Goal: Task Accomplishment & Management: Use online tool/utility

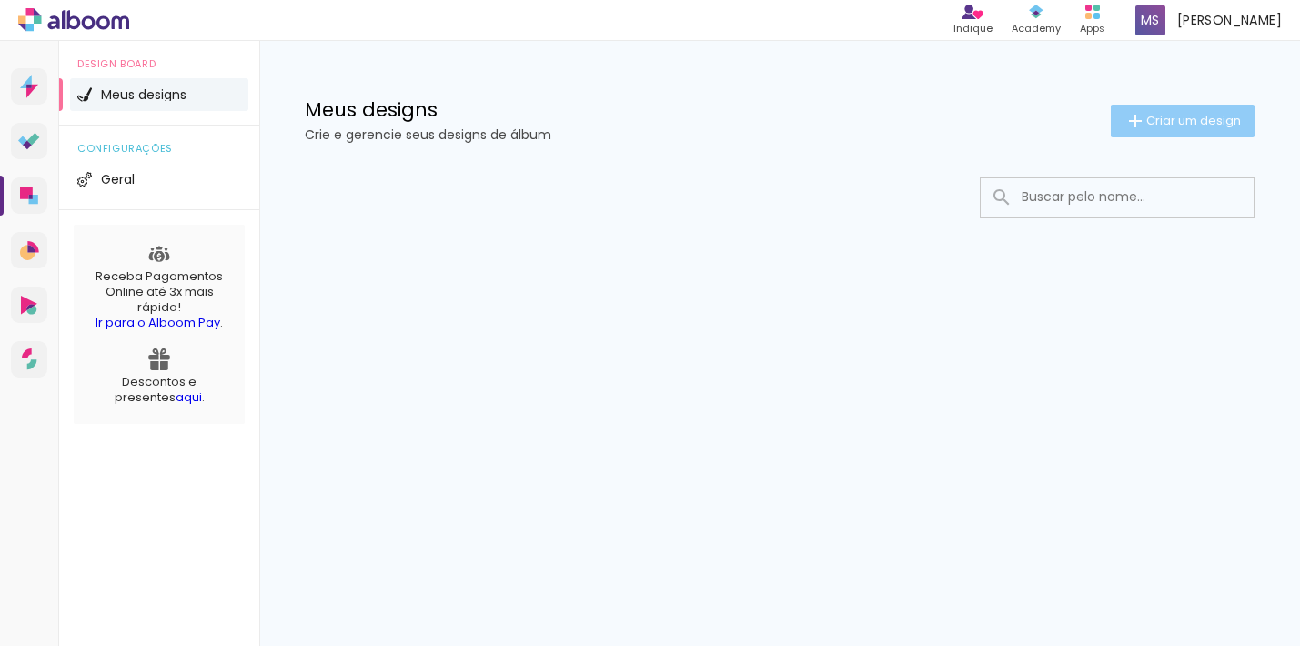
click at [1155, 124] on span "Criar um design" at bounding box center [1194, 121] width 95 height 12
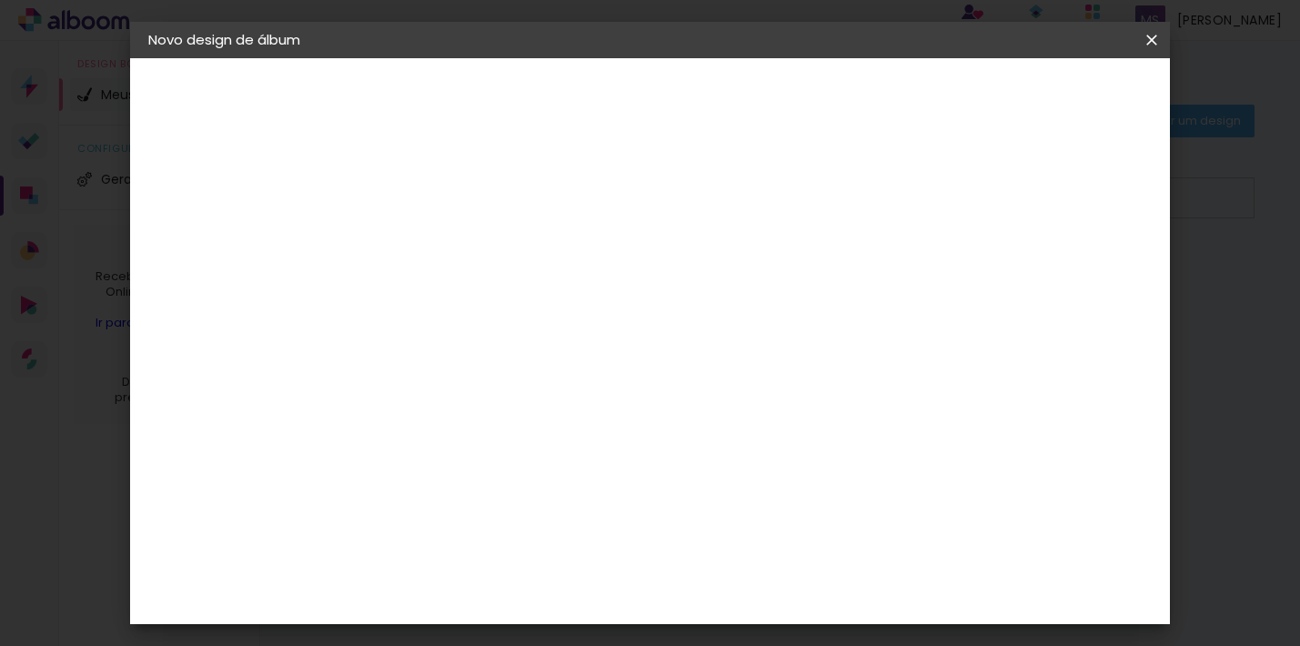
click at [200, 225] on iron-pages "Fornecedor Escolhendo fornecedor..." at bounding box center [247, 225] width 199 height 36
click at [498, 215] on div at bounding box center [446, 245] width 104 height 137
click at [446, 249] on input at bounding box center [446, 244] width 0 height 28
type input "ppp"
click at [0, 0] on slot "Avançar" at bounding box center [0, 0] width 0 height 0
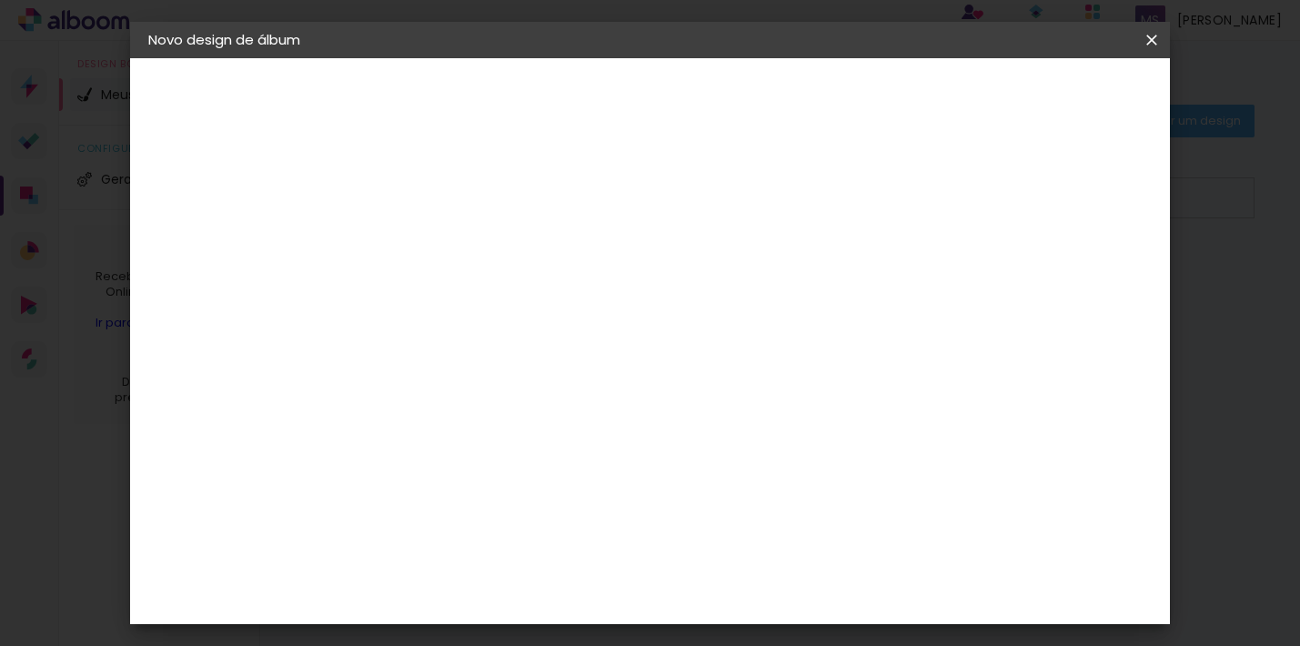
scroll to position [82, 0]
click at [520, 385] on paper-item "Ágata" at bounding box center [492, 397] width 197 height 40
click at [0, 0] on slot "Avançar" at bounding box center [0, 0] width 0 height 0
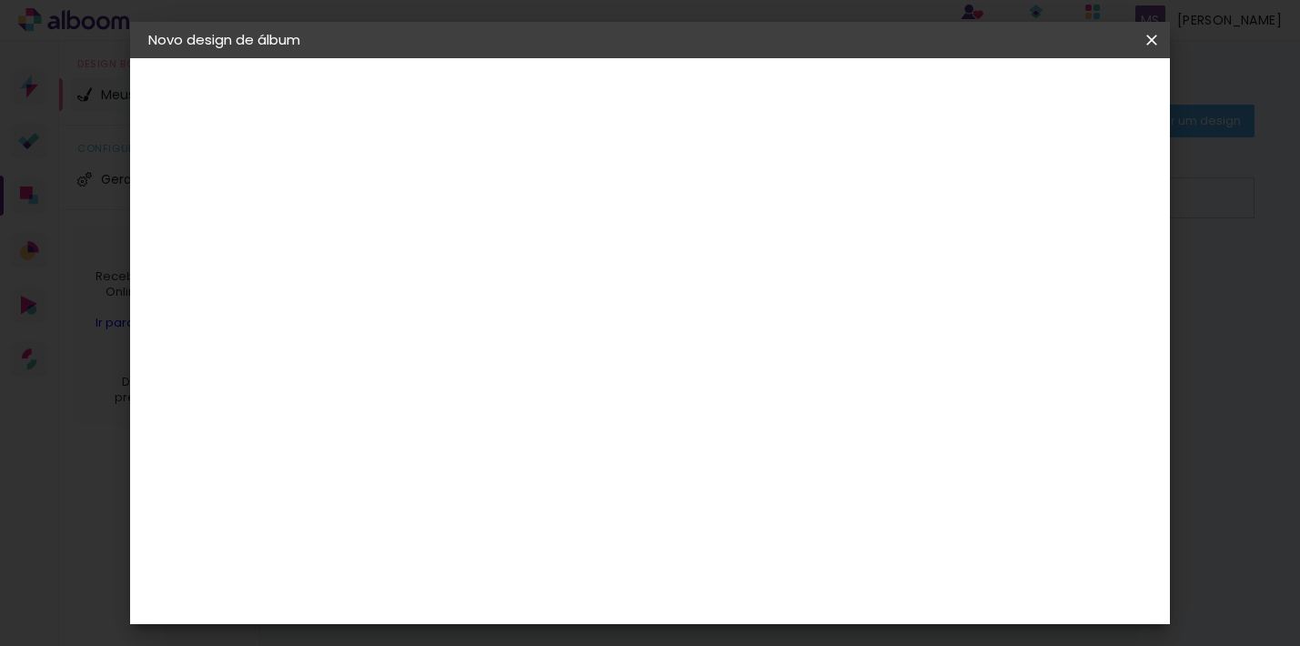
click at [545, 295] on paper-input-container "Linha" at bounding box center [493, 318] width 106 height 46
click at [897, 298] on paper-item "Padrão" at bounding box center [769, 302] width 364 height 36
type input "Padrão"
click at [569, 430] on span "30 × 25" at bounding box center [526, 454] width 85 height 48
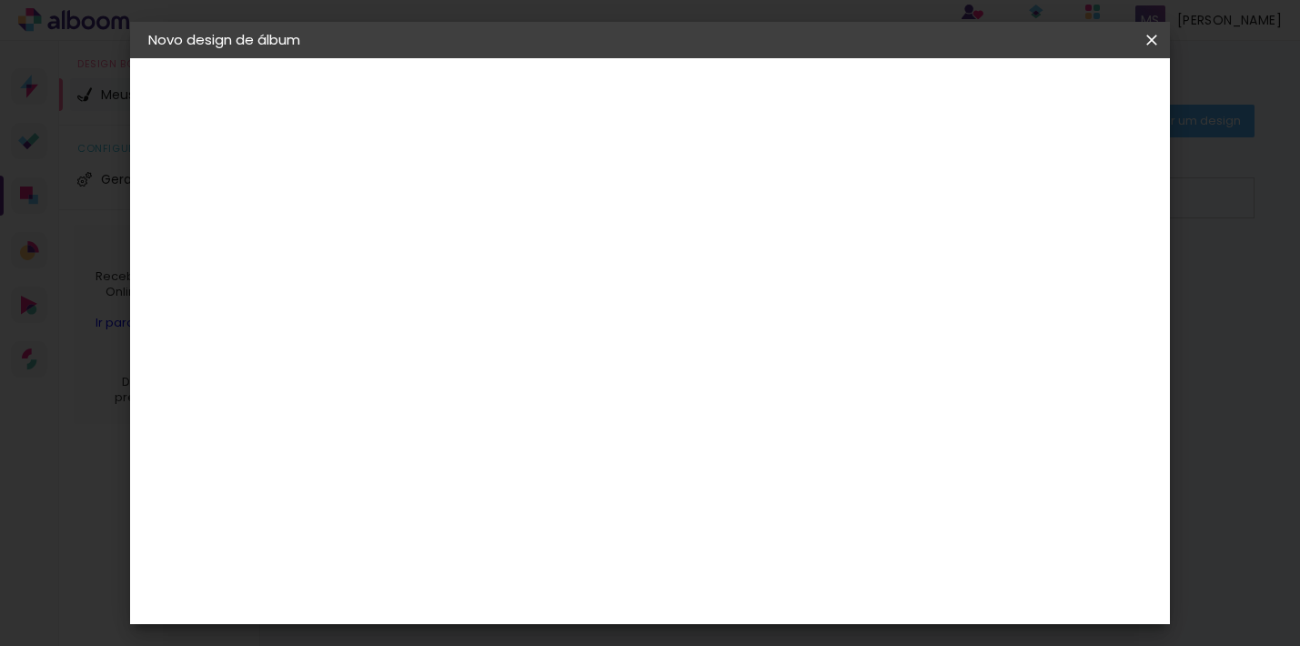
scroll to position [438, 0]
click at [569, 632] on span "30 × 30" at bounding box center [526, 656] width 85 height 48
click at [0, 0] on slot "Avançar" at bounding box center [0, 0] width 0 height 0
click at [626, 394] on div at bounding box center [564, 380] width 126 height 83
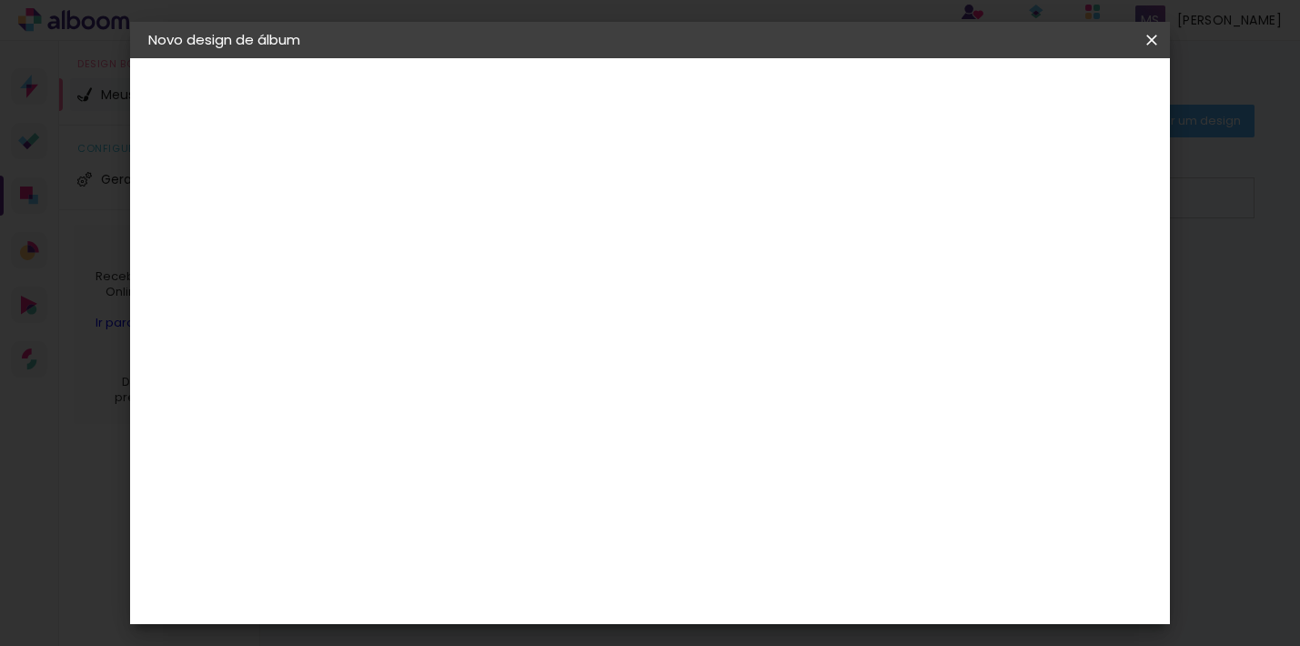
click at [626, 501] on div at bounding box center [564, 465] width 126 height 84
click at [802, 195] on div at bounding box center [793, 196] width 16 height 16
type paper-checkbox "on"
click at [802, 195] on div at bounding box center [793, 196] width 16 height 16
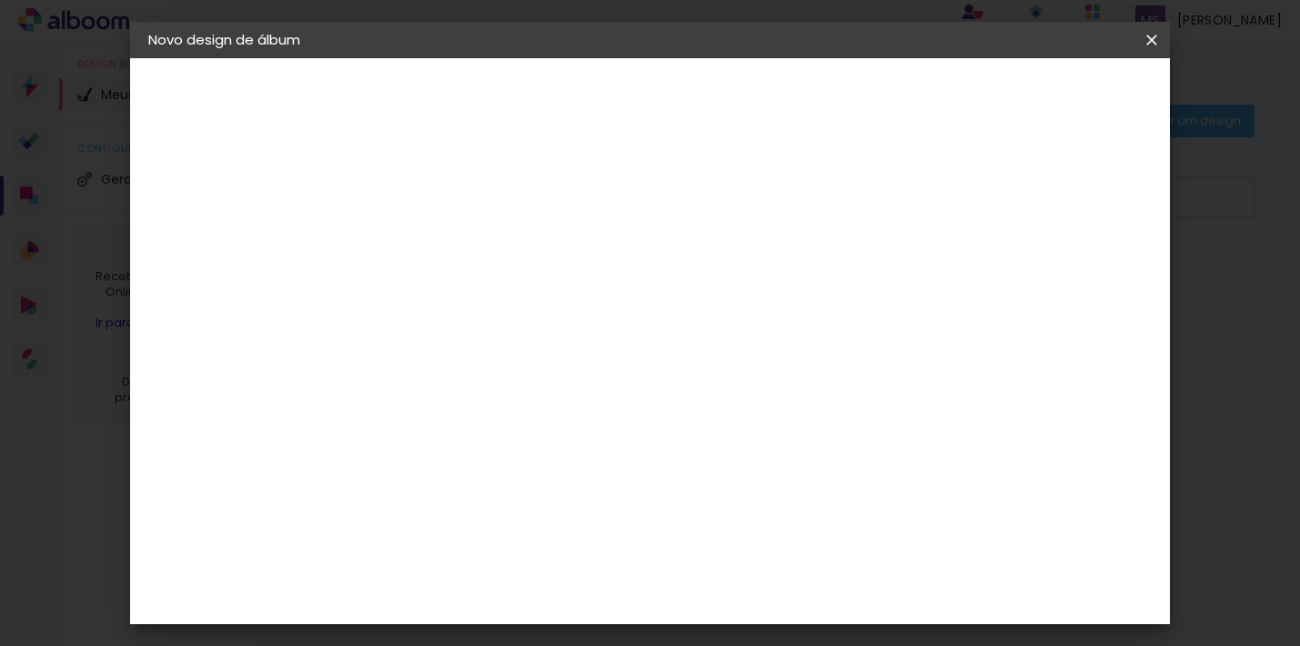
click at [802, 195] on div at bounding box center [793, 196] width 16 height 16
click at [905, 90] on span "Iniciar design" at bounding box center [863, 96] width 83 height 13
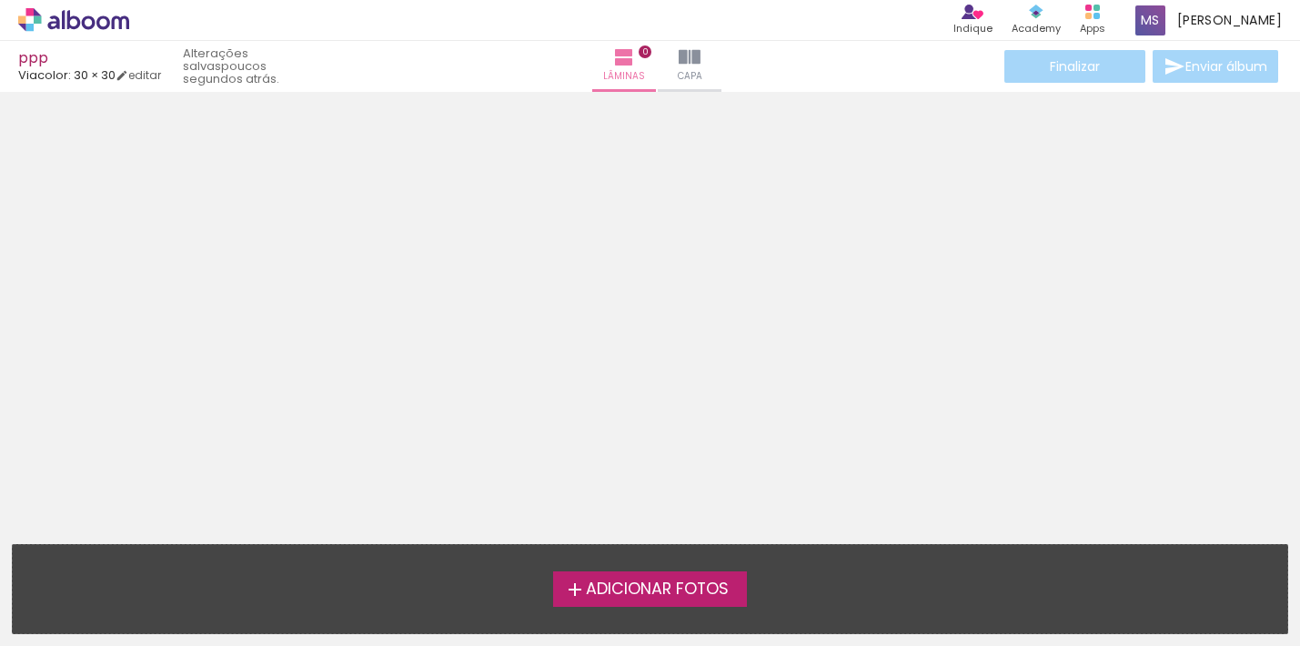
click at [693, 589] on span "Adicionar Fotos" at bounding box center [657, 590] width 143 height 16
click at [0, 0] on input "file" at bounding box center [0, 0] width 0 height 0
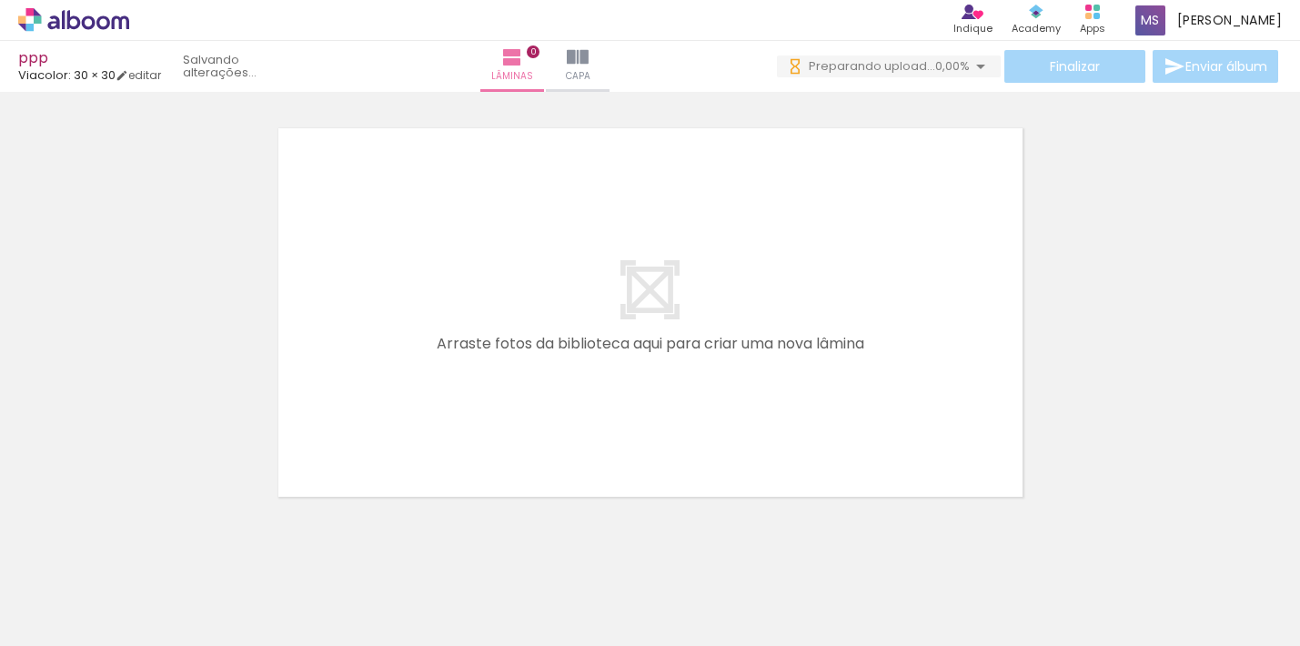
scroll to position [2, 0]
click at [502, 582] on div at bounding box center [488, 585] width 60 height 90
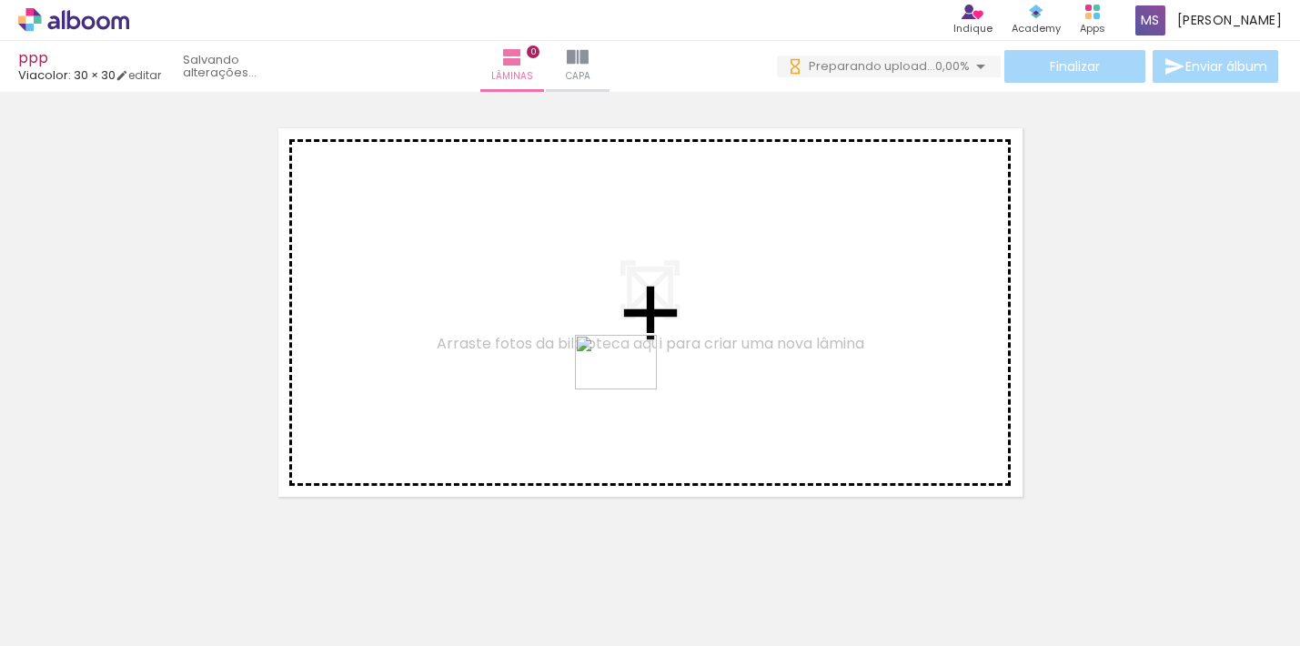
scroll to position [0, 0]
drag, startPoint x: 594, startPoint y: 602, endPoint x: 632, endPoint y: 387, distance: 218.1
click at [632, 387] on quentale-workspace at bounding box center [650, 323] width 1300 height 646
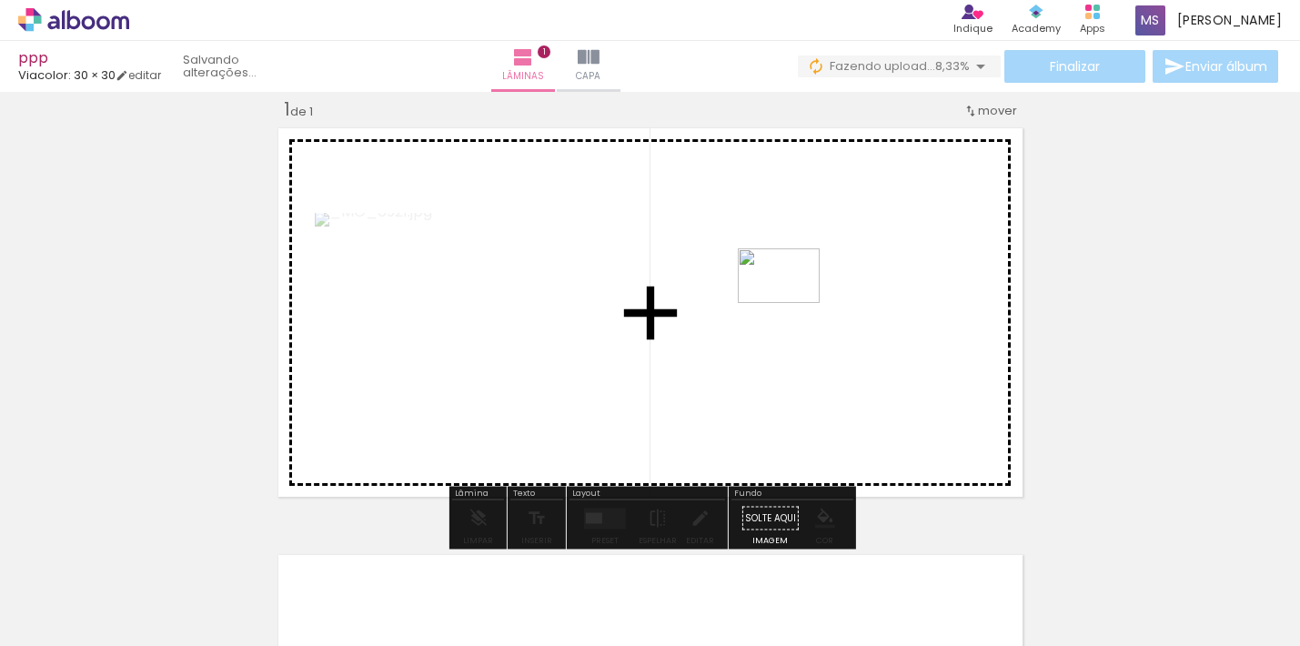
drag, startPoint x: 706, startPoint y: 590, endPoint x: 793, endPoint y: 303, distance: 299.4
click at [793, 303] on quentale-workspace at bounding box center [650, 323] width 1300 height 646
drag, startPoint x: 889, startPoint y: 603, endPoint x: 886, endPoint y: 378, distance: 225.7
click at [886, 378] on quentale-workspace at bounding box center [650, 323] width 1300 height 646
drag, startPoint x: 1003, startPoint y: 587, endPoint x: 937, endPoint y: 325, distance: 270.2
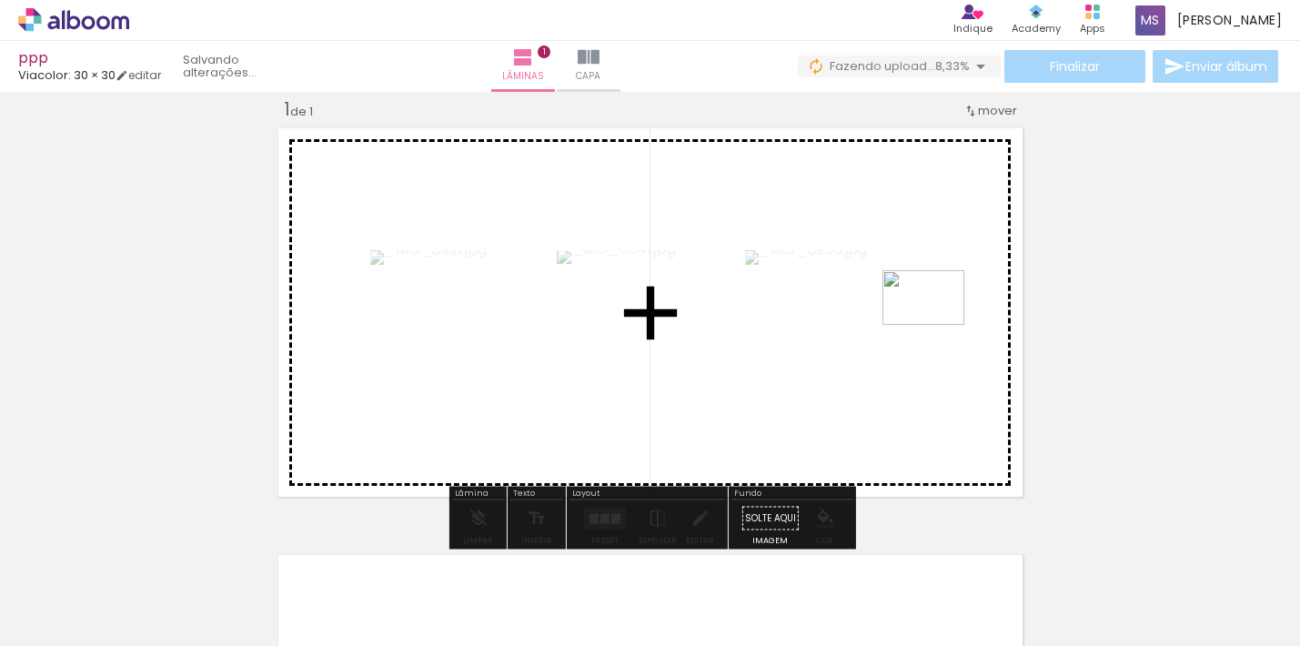
click at [937, 325] on quentale-workspace at bounding box center [650, 323] width 1300 height 646
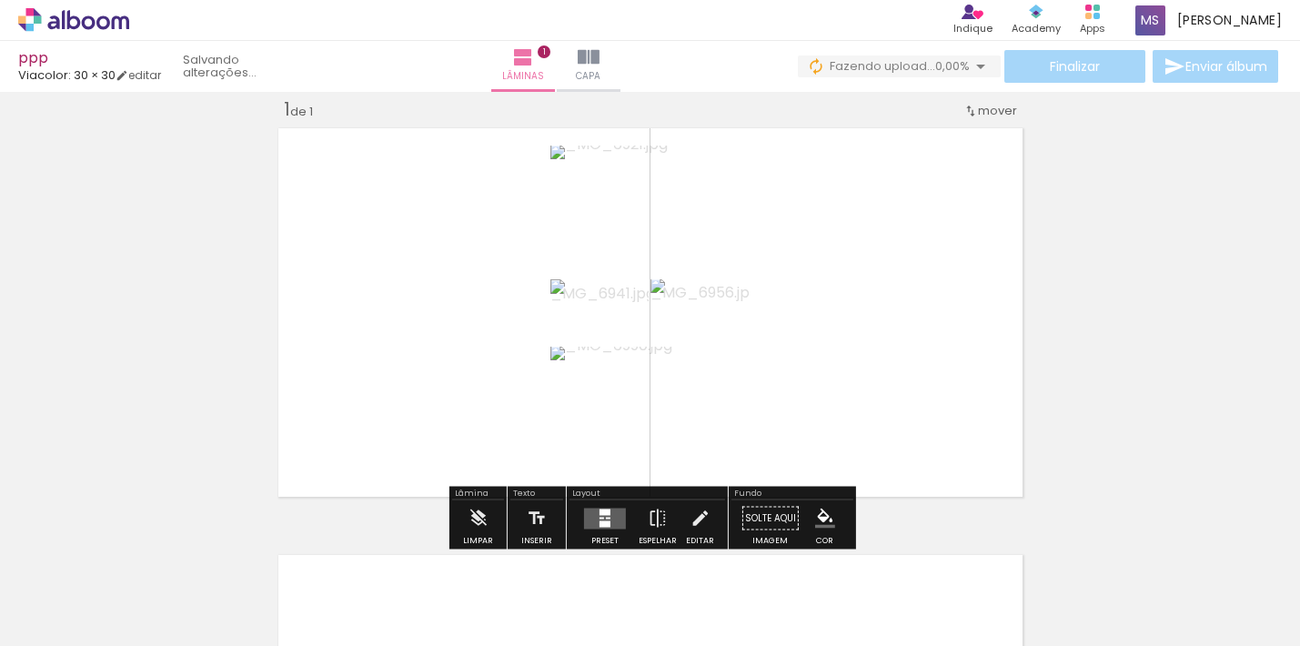
click at [986, 114] on span "mover" at bounding box center [997, 110] width 39 height 17
click at [971, 200] on quentale-layouter at bounding box center [650, 312] width 757 height 381
click at [1197, 303] on div "Inserir lâmina 1 de 1" at bounding box center [650, 503] width 1300 height 855
click at [890, 312] on quentale-layouter at bounding box center [650, 312] width 757 height 381
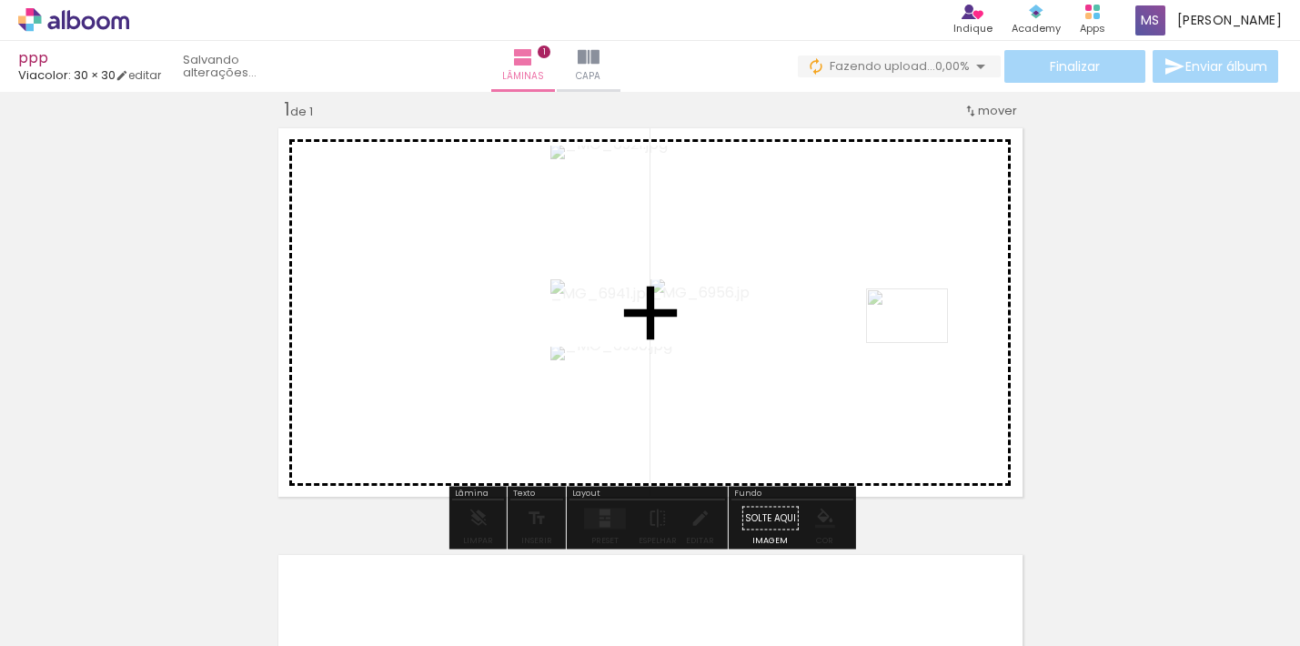
drag, startPoint x: 996, startPoint y: 581, endPoint x: 921, endPoint y: 343, distance: 249.0
click at [921, 343] on quentale-workspace at bounding box center [650, 323] width 1300 height 646
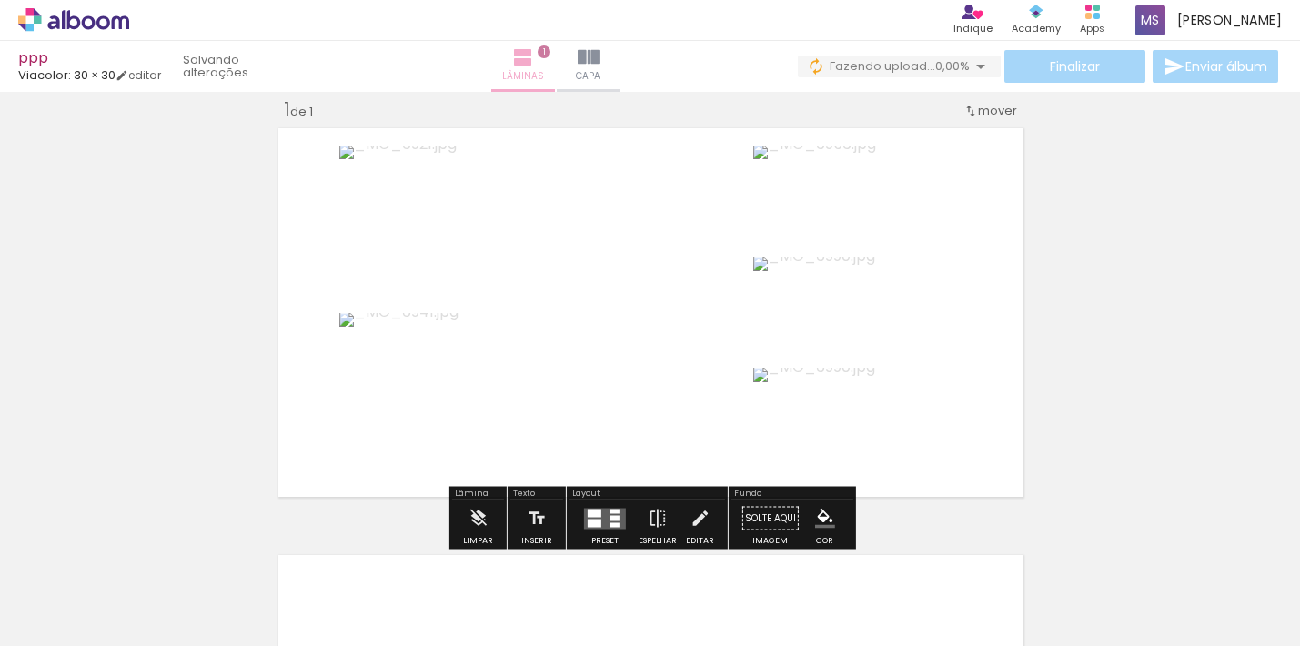
click at [534, 55] on iron-icon at bounding box center [523, 57] width 22 height 22
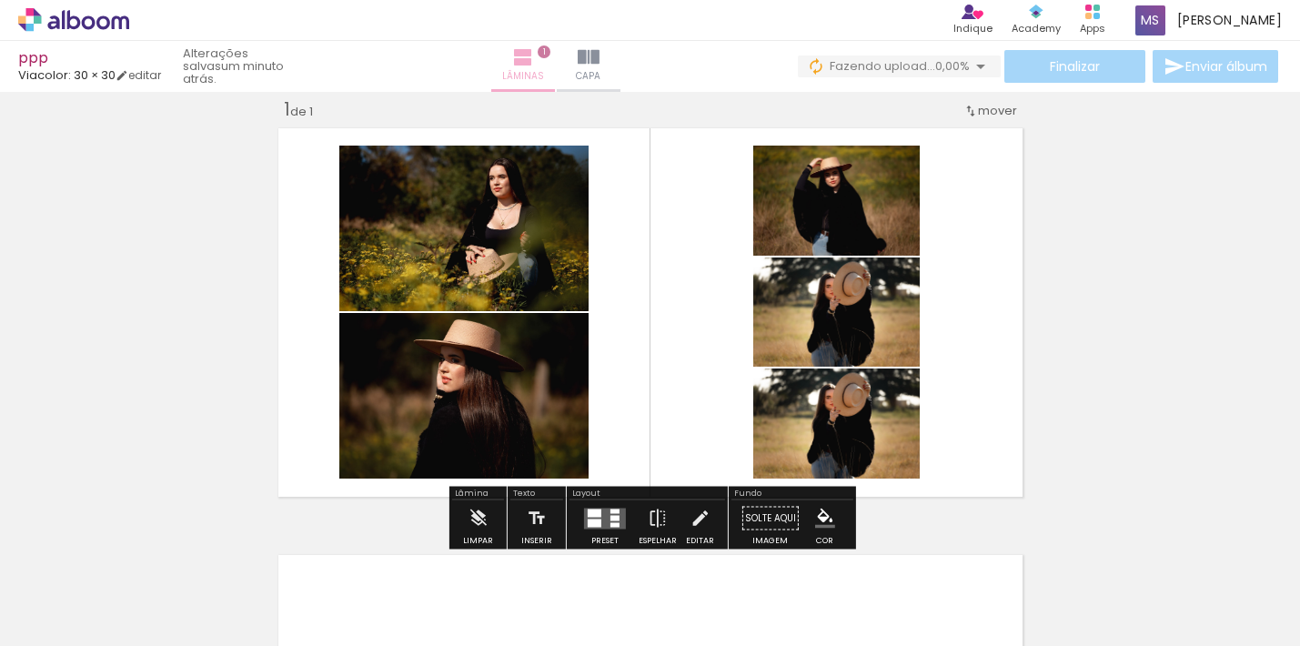
click at [534, 55] on iron-icon at bounding box center [523, 57] width 22 height 22
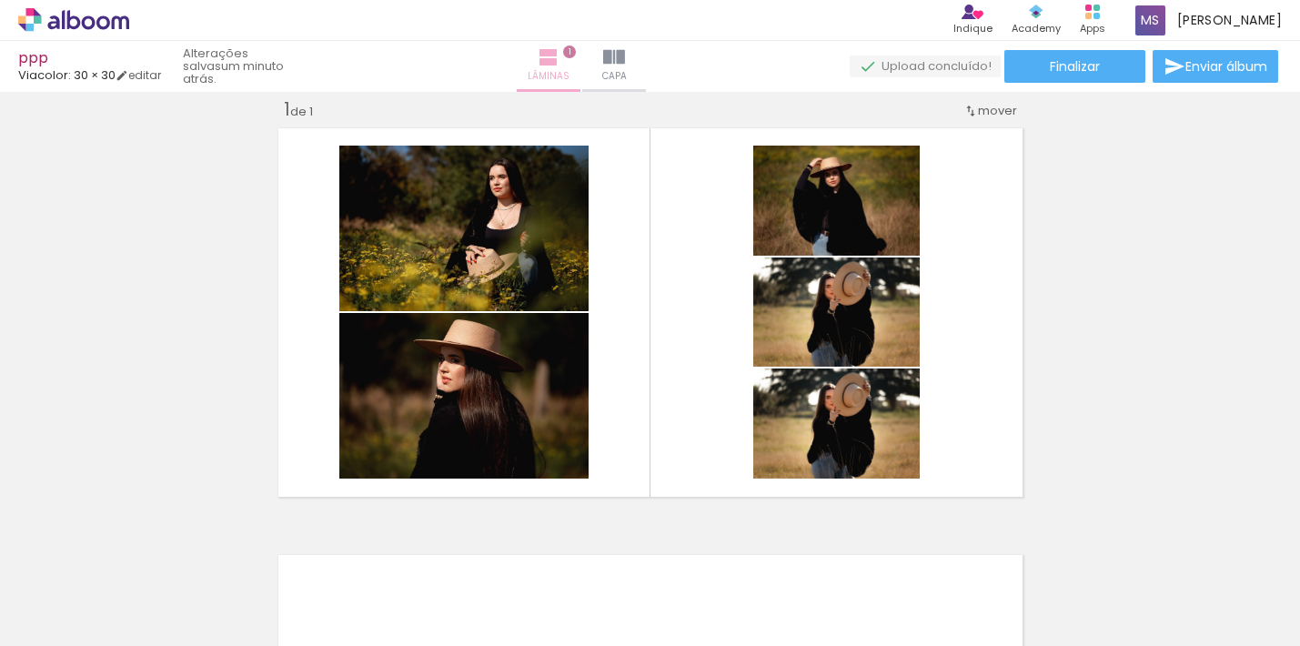
click at [564, 55] on div "Lâminas 1 Capa" at bounding box center [581, 66] width 131 height 51
click at [560, 64] on iron-icon at bounding box center [549, 57] width 22 height 22
click at [560, 59] on iron-icon at bounding box center [549, 57] width 22 height 22
click at [581, 57] on paper-button "Lâminas 1" at bounding box center [549, 66] width 64 height 51
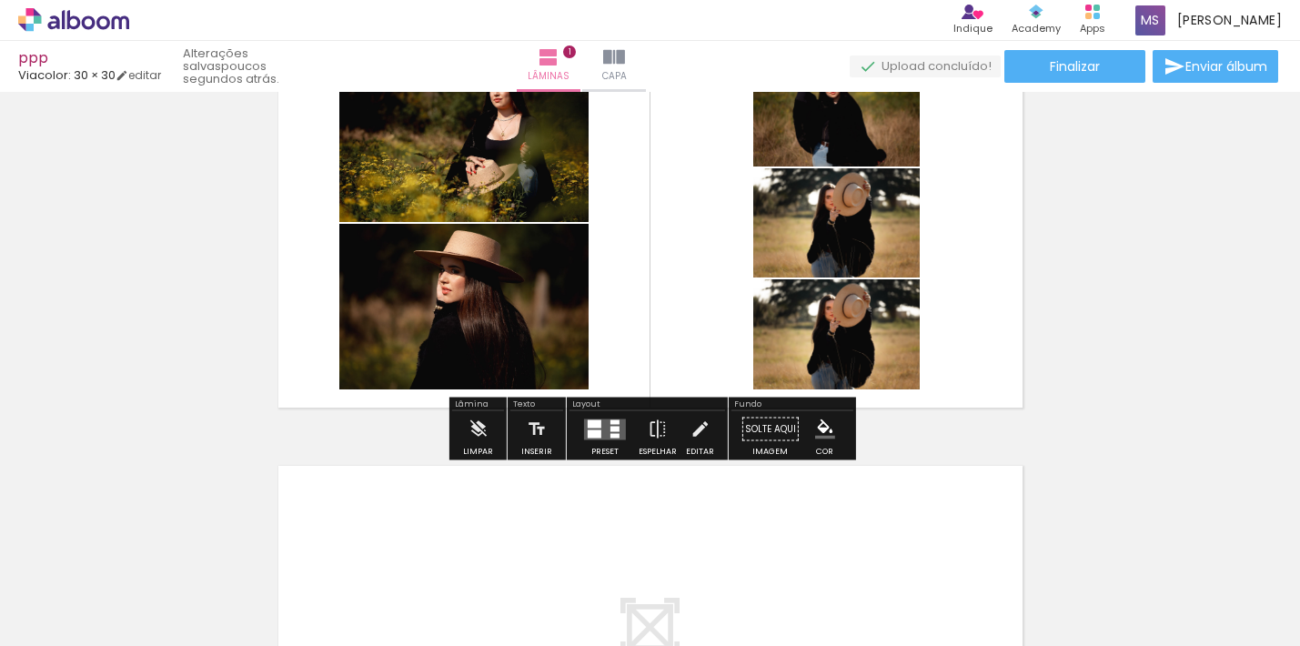
scroll to position [113, 0]
click at [818, 450] on div "Cor" at bounding box center [824, 451] width 17 height 8
click at [818, 420] on iron-icon "color picker" at bounding box center [825, 429] width 20 height 20
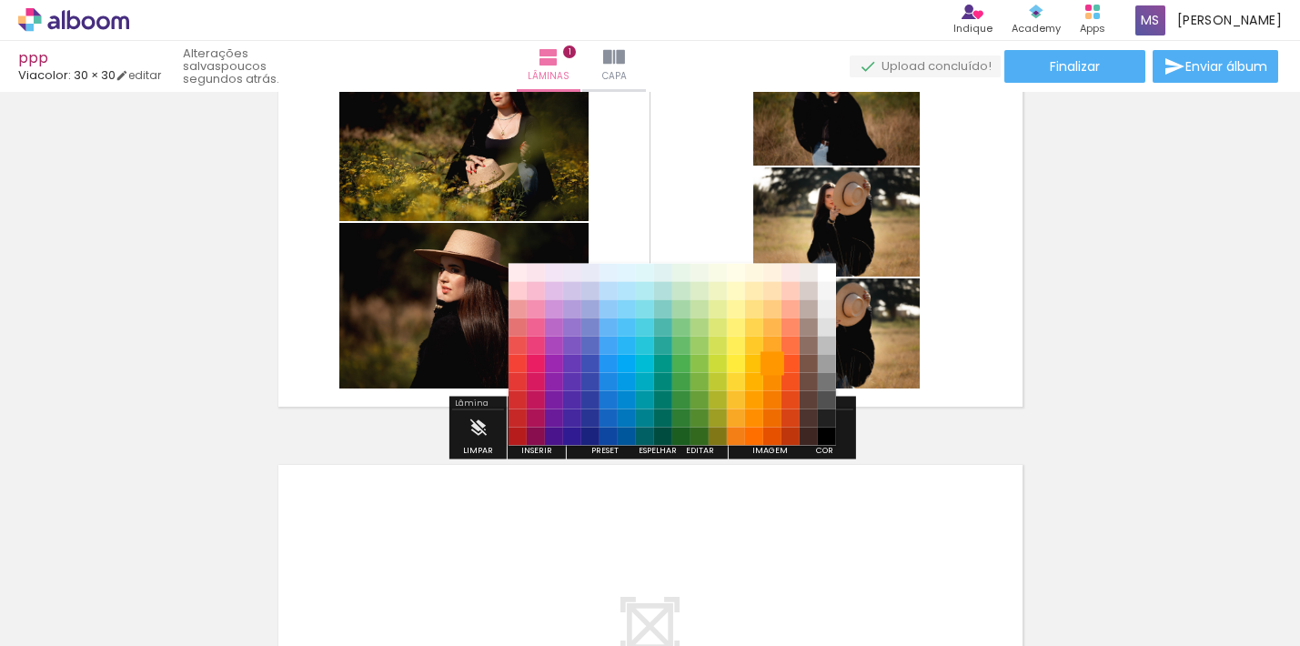
click at [779, 364] on paper-item "#ff9800" at bounding box center [773, 364] width 18 height 18
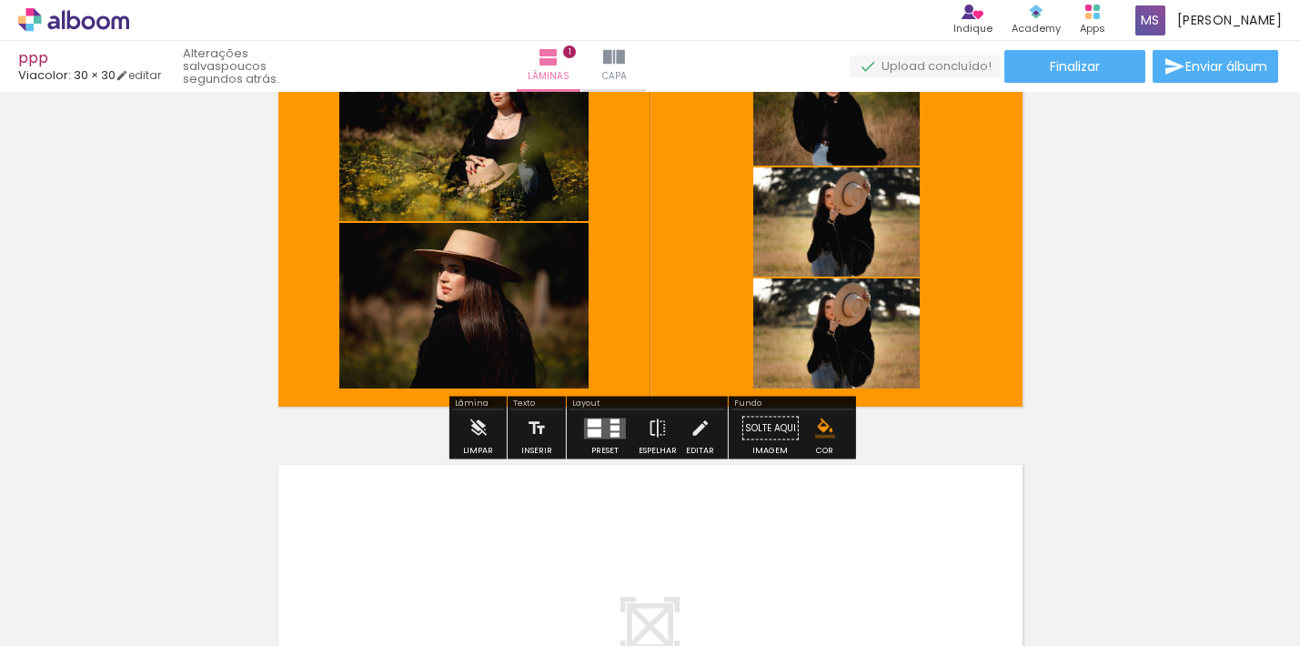
click at [815, 420] on iron-icon "color picker" at bounding box center [825, 429] width 20 height 20
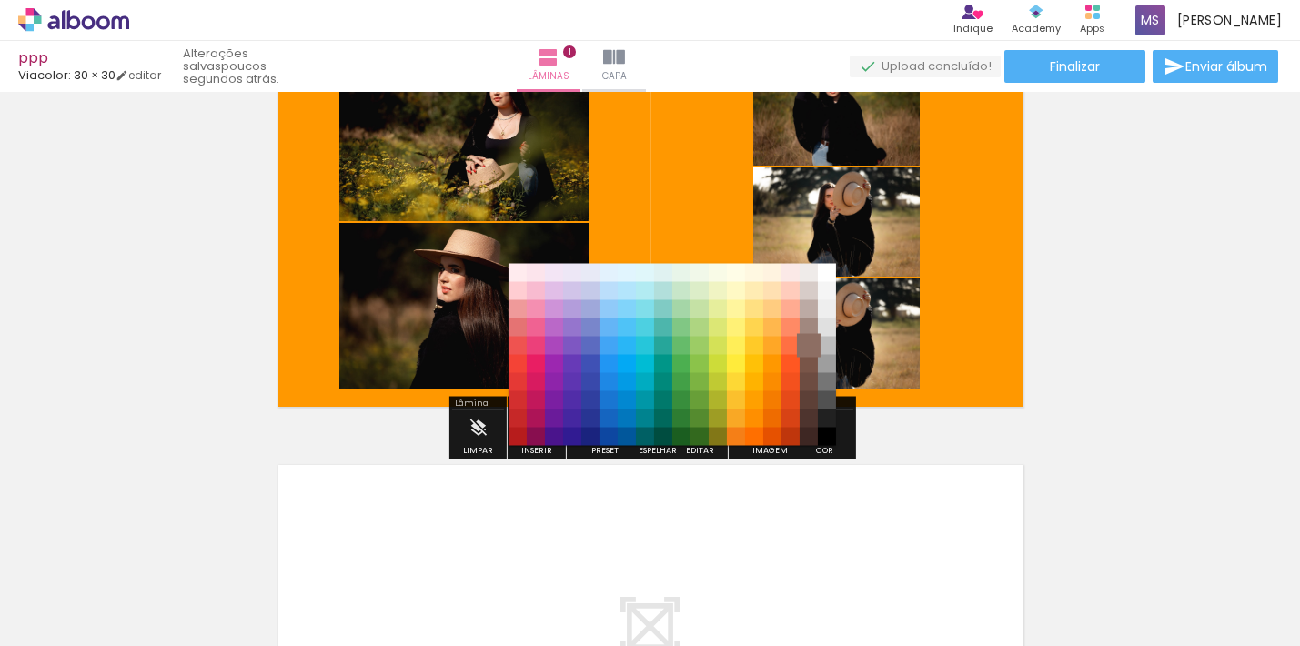
click at [807, 339] on paper-item "#8d6e63" at bounding box center [809, 346] width 18 height 18
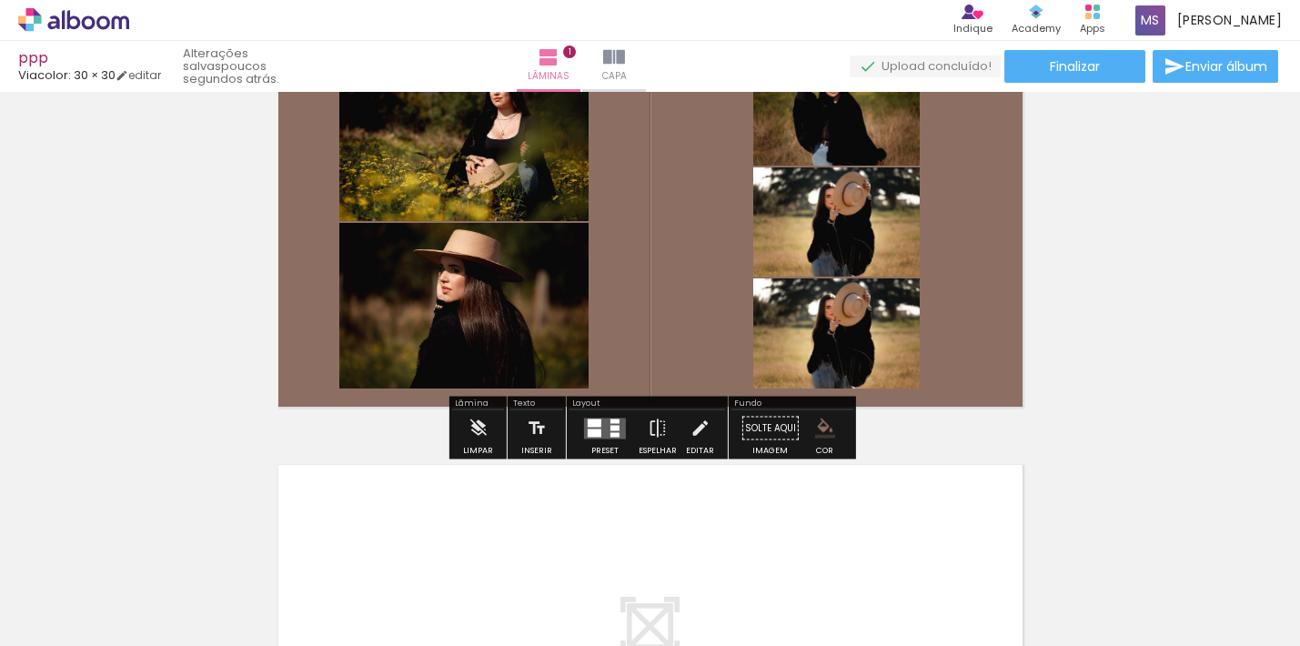
click at [824, 420] on iron-icon "color picker" at bounding box center [825, 429] width 20 height 20
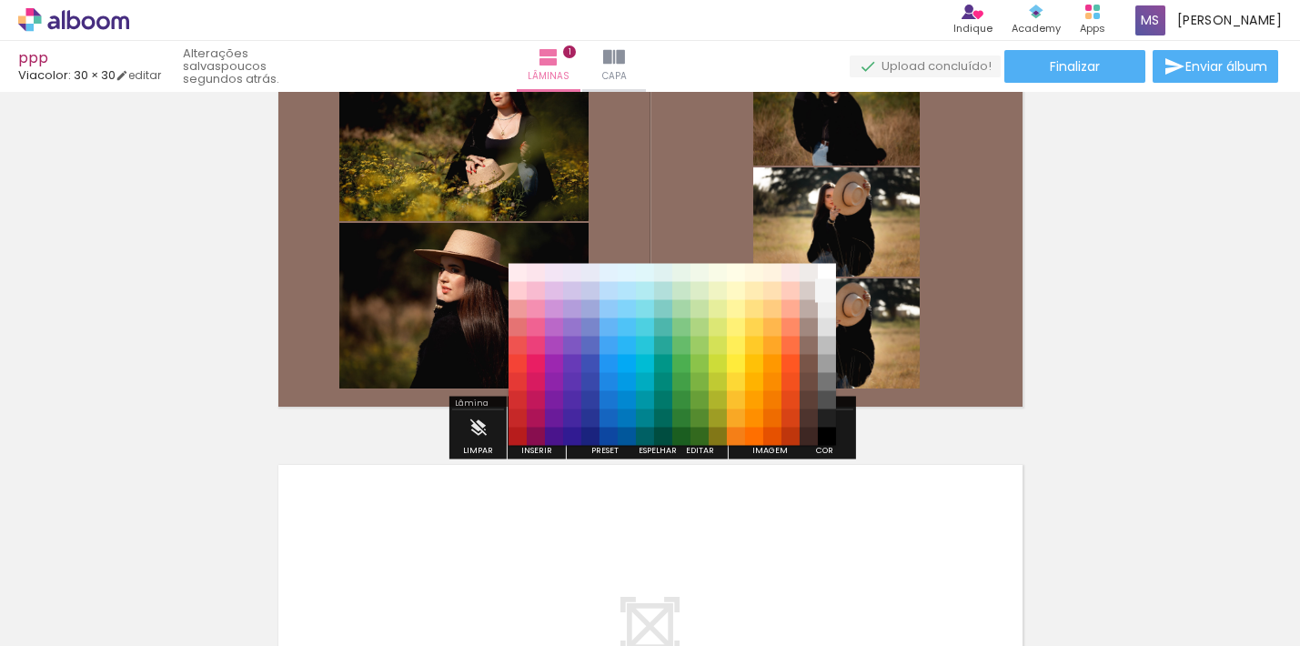
click at [825, 288] on paper-item "#f5f5f5" at bounding box center [827, 291] width 18 height 18
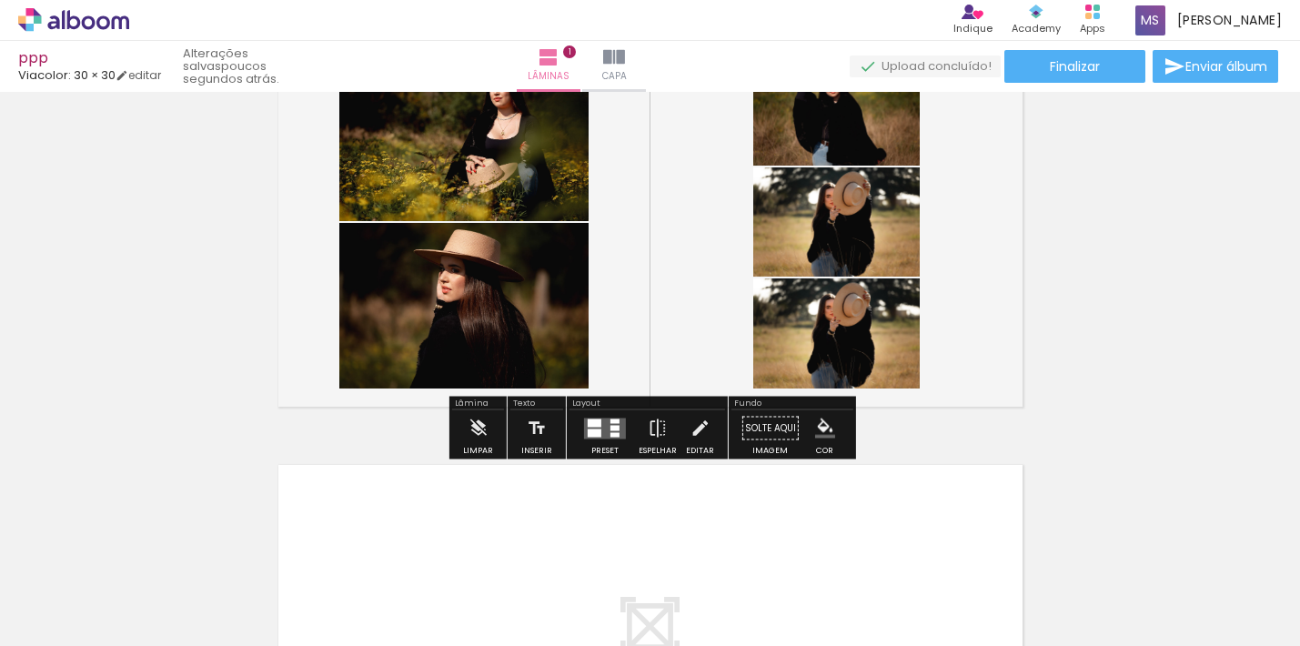
click at [819, 428] on iron-icon "color picker" at bounding box center [825, 429] width 20 height 20
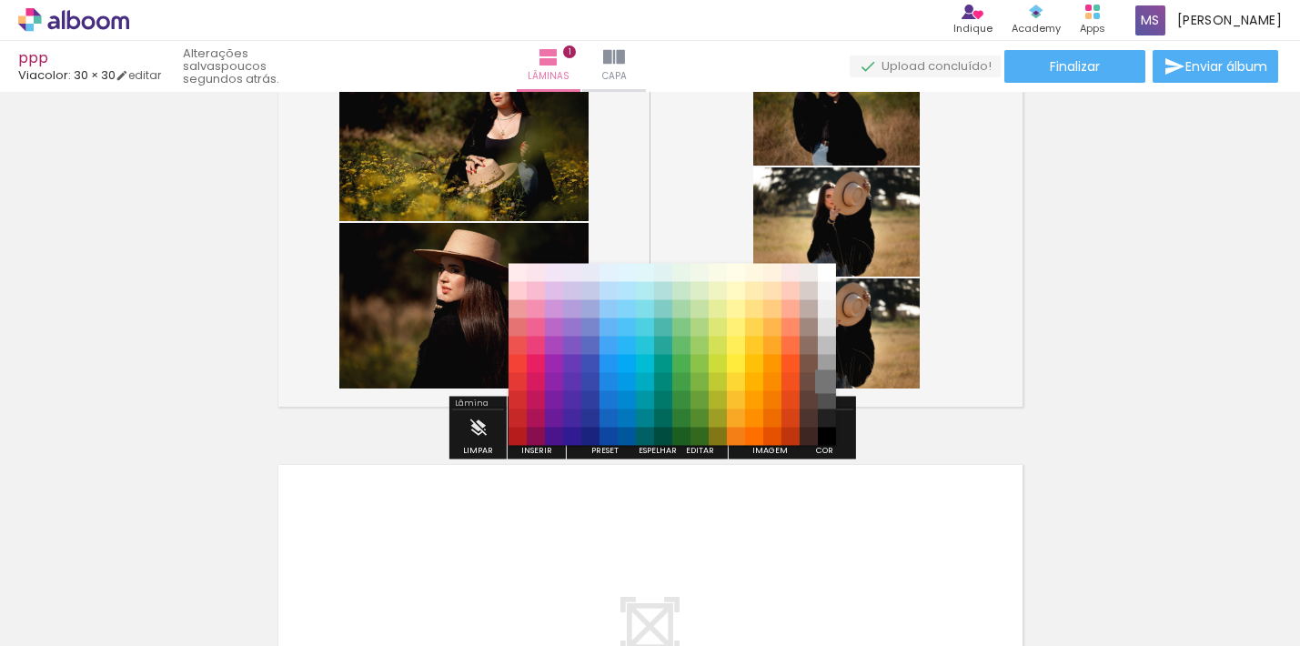
click at [822, 380] on paper-item "#757575" at bounding box center [827, 382] width 18 height 18
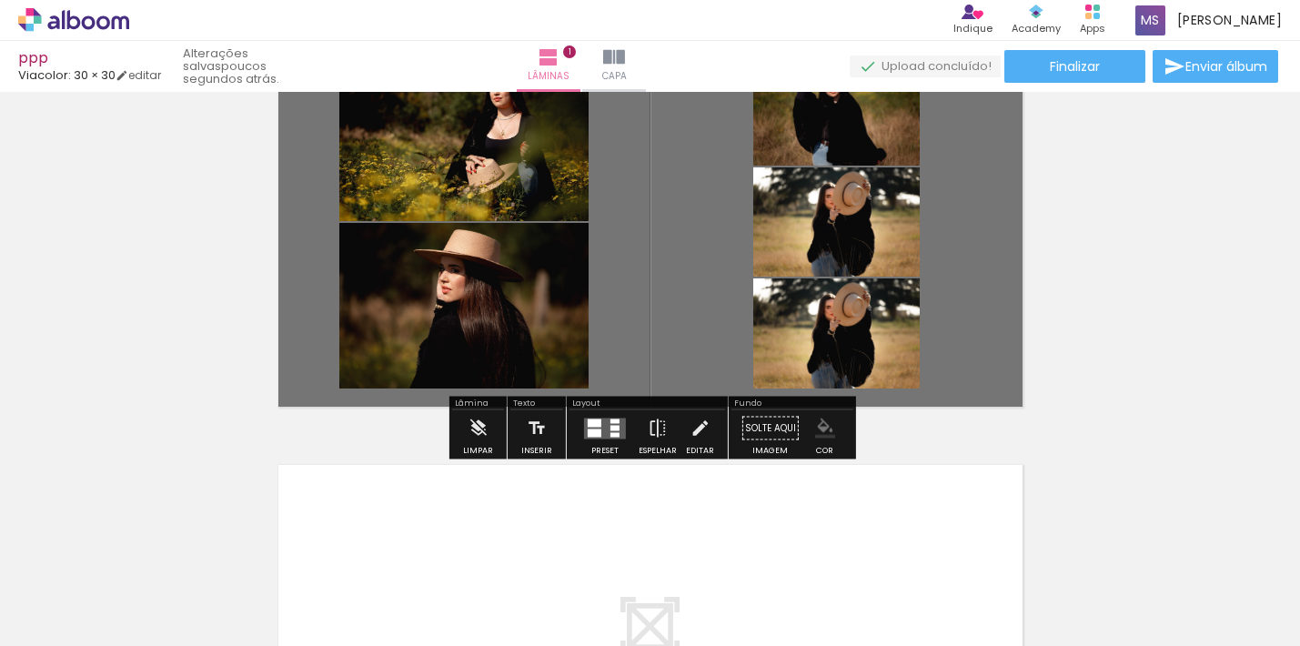
click at [822, 422] on iron-icon "color picker" at bounding box center [825, 429] width 20 height 20
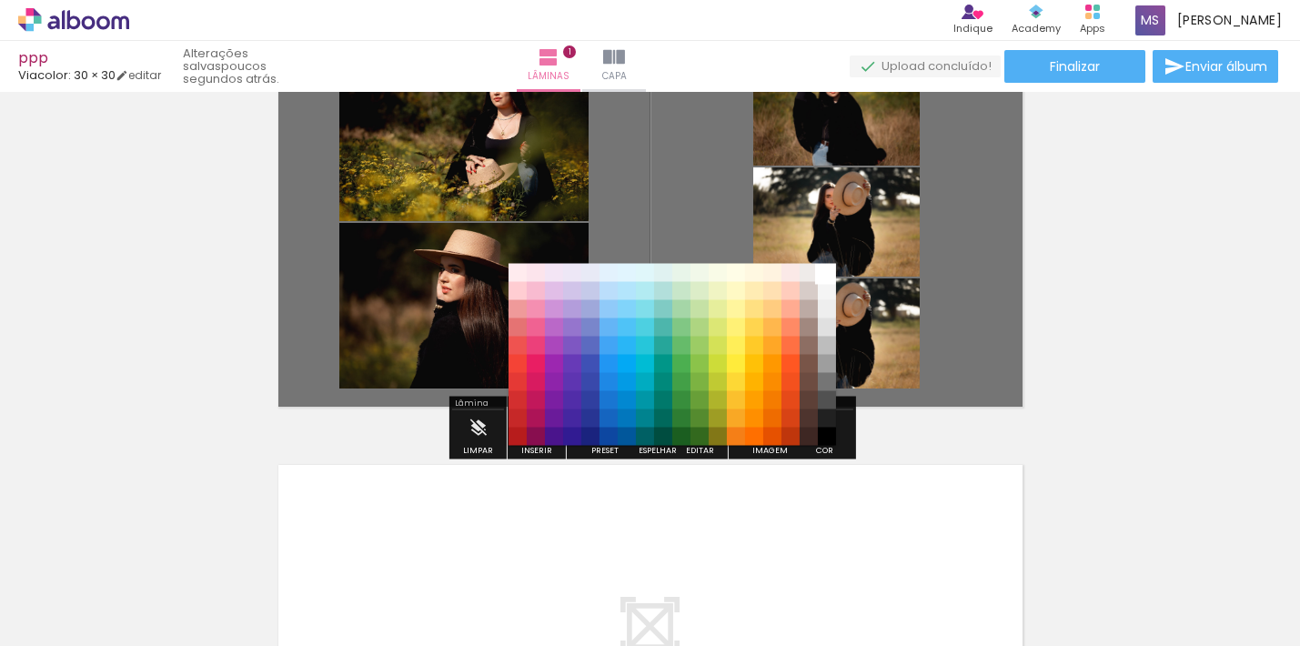
click at [824, 271] on paper-item "#ffffff" at bounding box center [827, 273] width 18 height 18
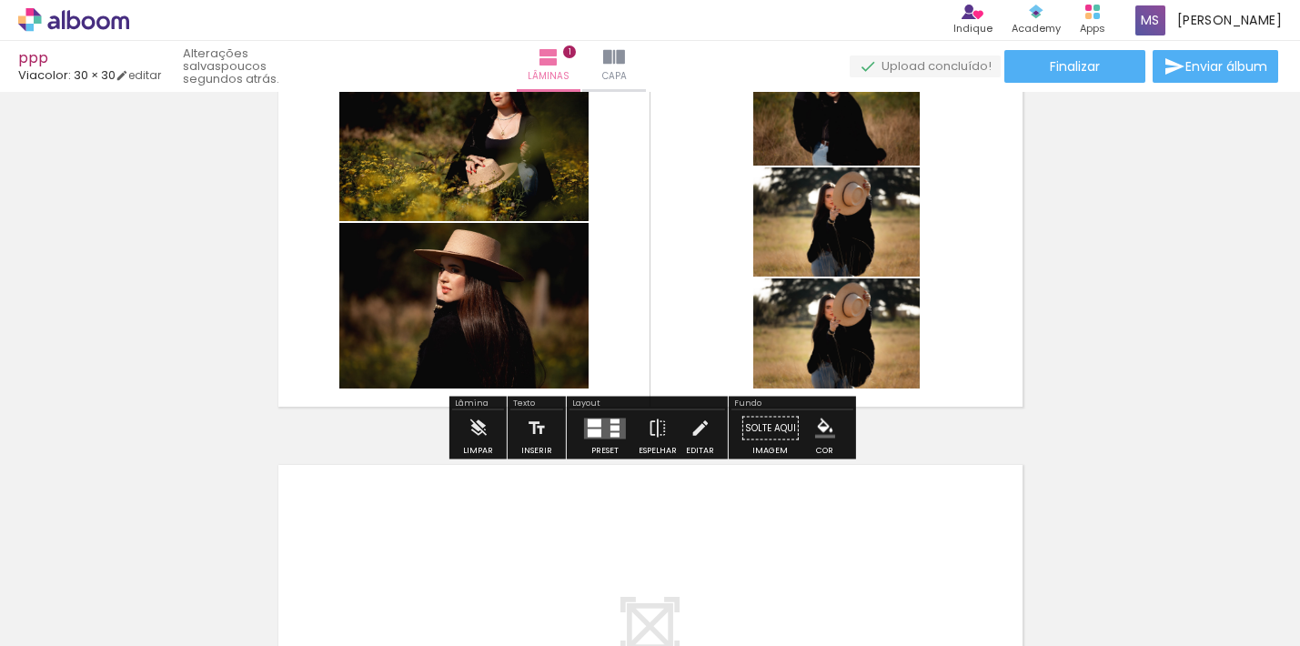
click at [594, 426] on div at bounding box center [595, 423] width 14 height 8
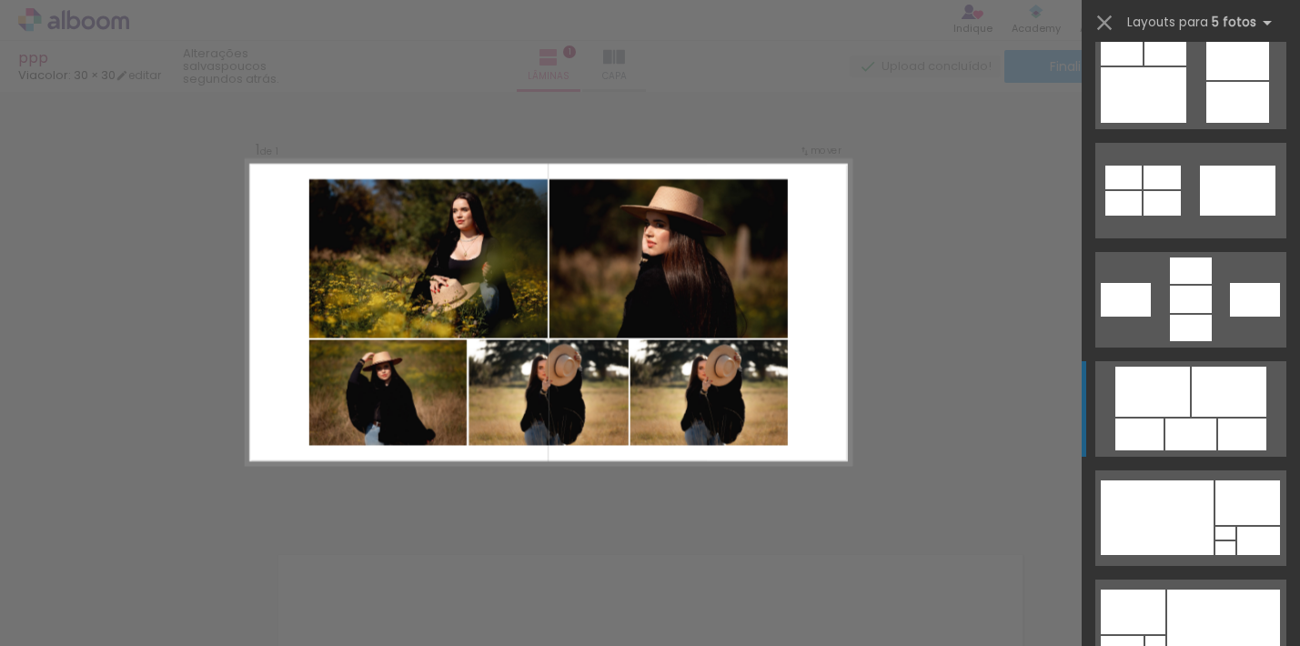
scroll to position [1066, 0]
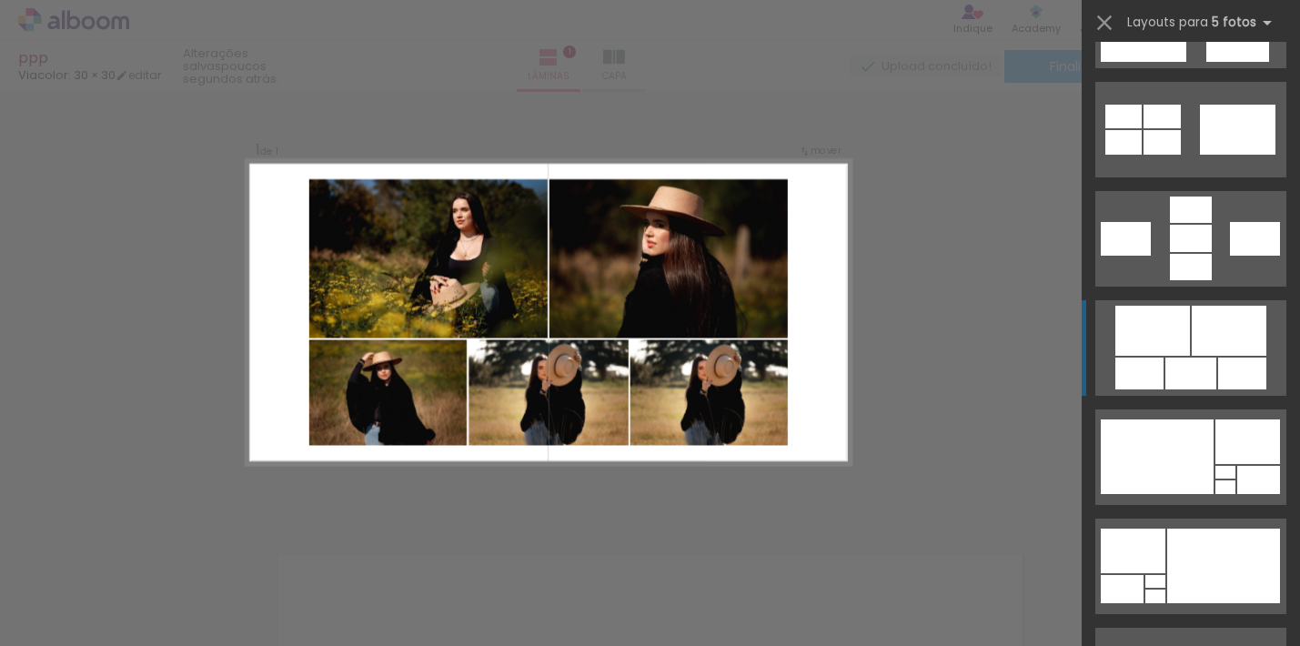
click at [1191, 325] on quentale-layouter at bounding box center [1191, 348] width 191 height 96
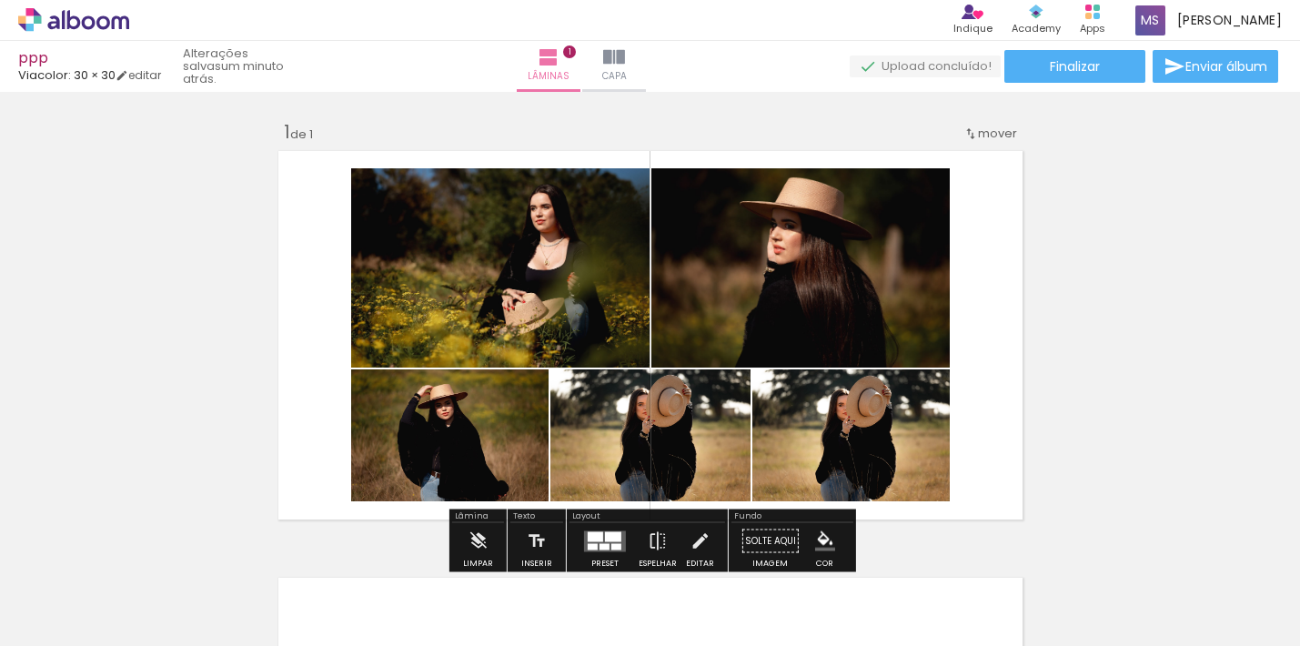
scroll to position [0, 0]
click at [1181, 325] on div "Inserir lâmina 1 de 1" at bounding box center [650, 525] width 1300 height 855
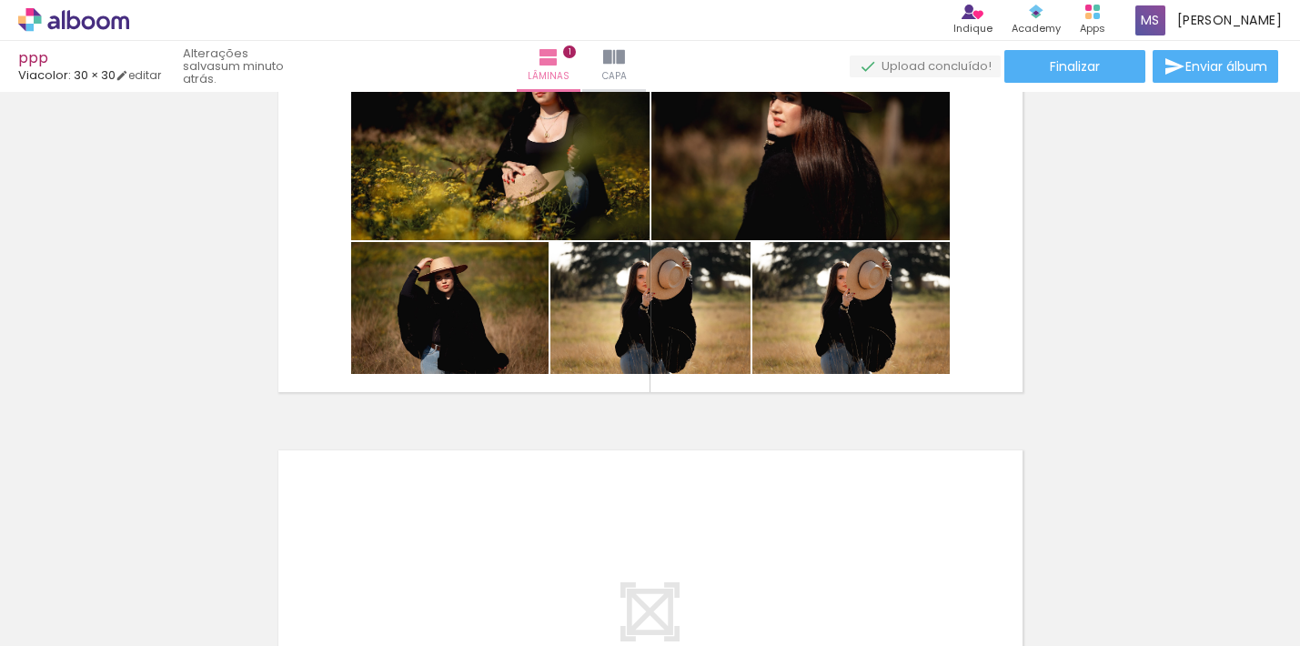
scroll to position [140, 0]
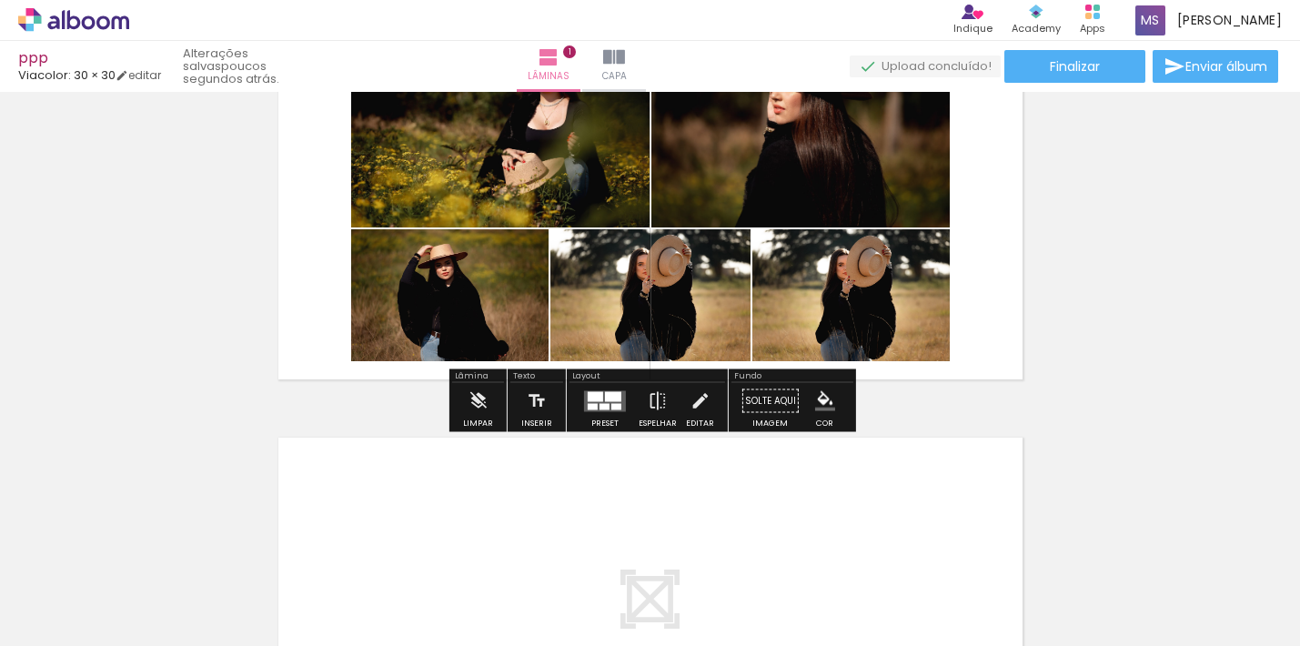
click at [940, 248] on div at bounding box center [937, 248] width 22 height 18
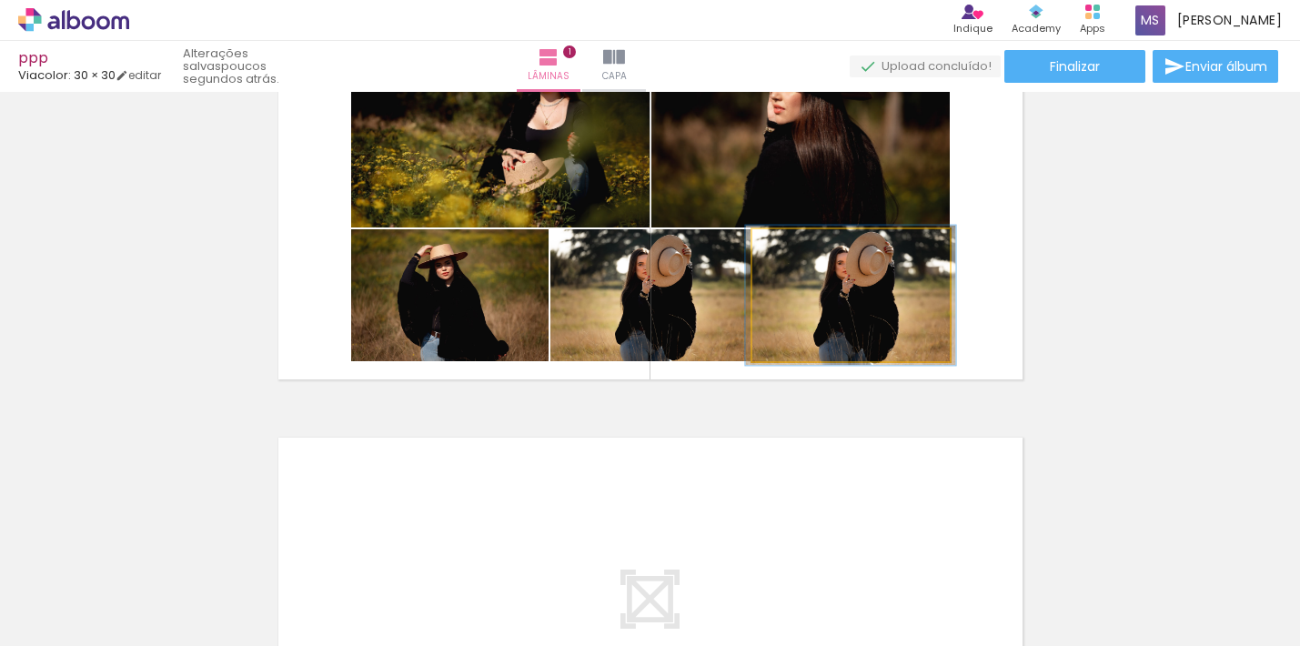
type paper-slider "106"
click at [803, 256] on div at bounding box center [798, 248] width 29 height 29
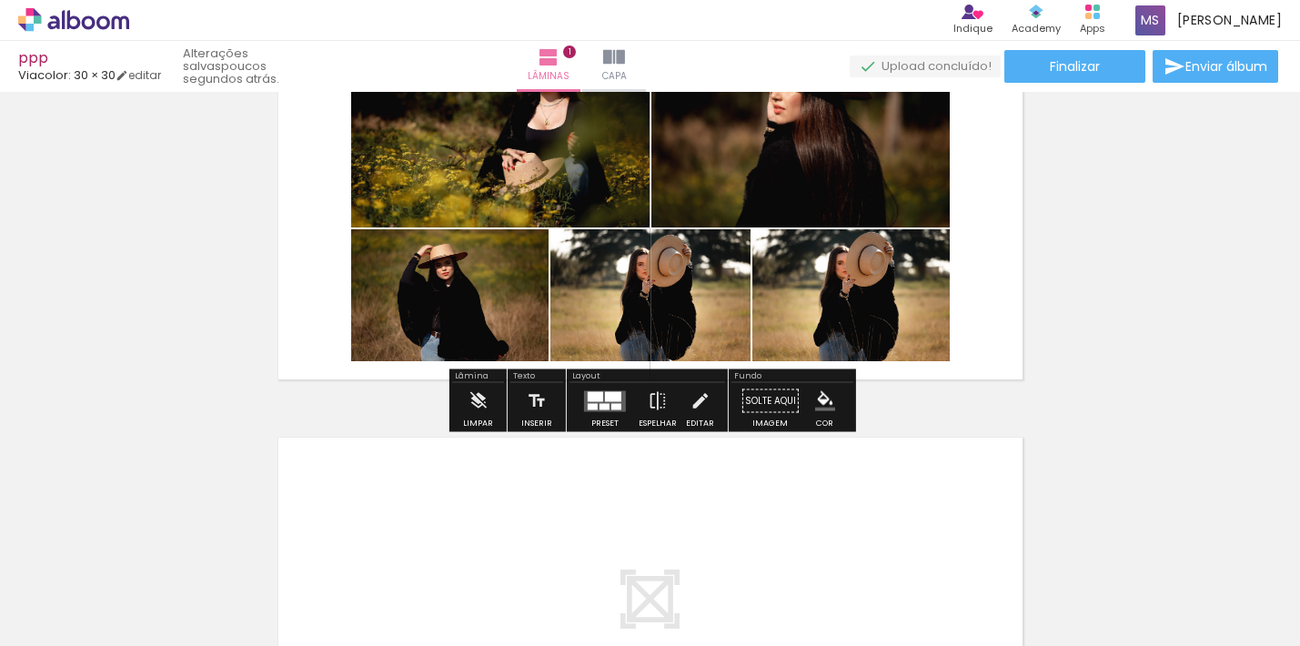
click at [935, 255] on div at bounding box center [937, 248] width 22 height 18
click at [936, 288] on paper-item at bounding box center [937, 291] width 33 height 13
click at [936, 302] on paper-item at bounding box center [937, 304] width 33 height 13
click at [936, 317] on paper-item at bounding box center [937, 316] width 33 height 13
click at [605, 399] on div at bounding box center [613, 396] width 16 height 10
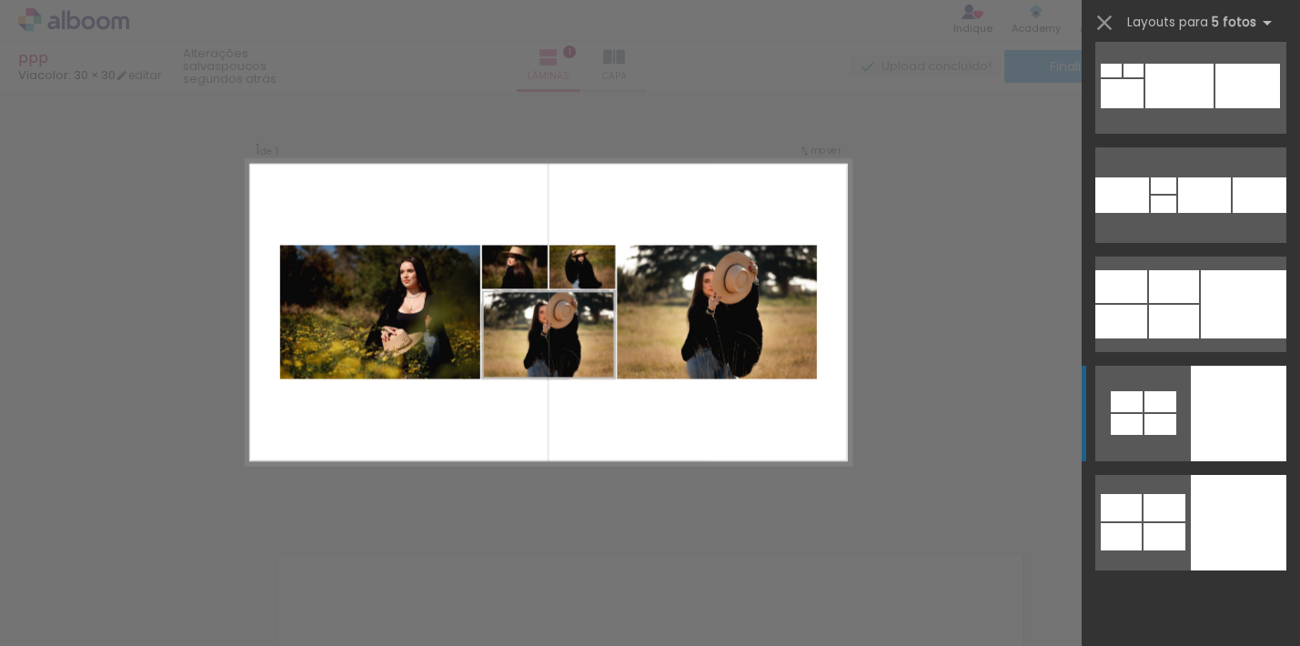
scroll to position [11025, 0]
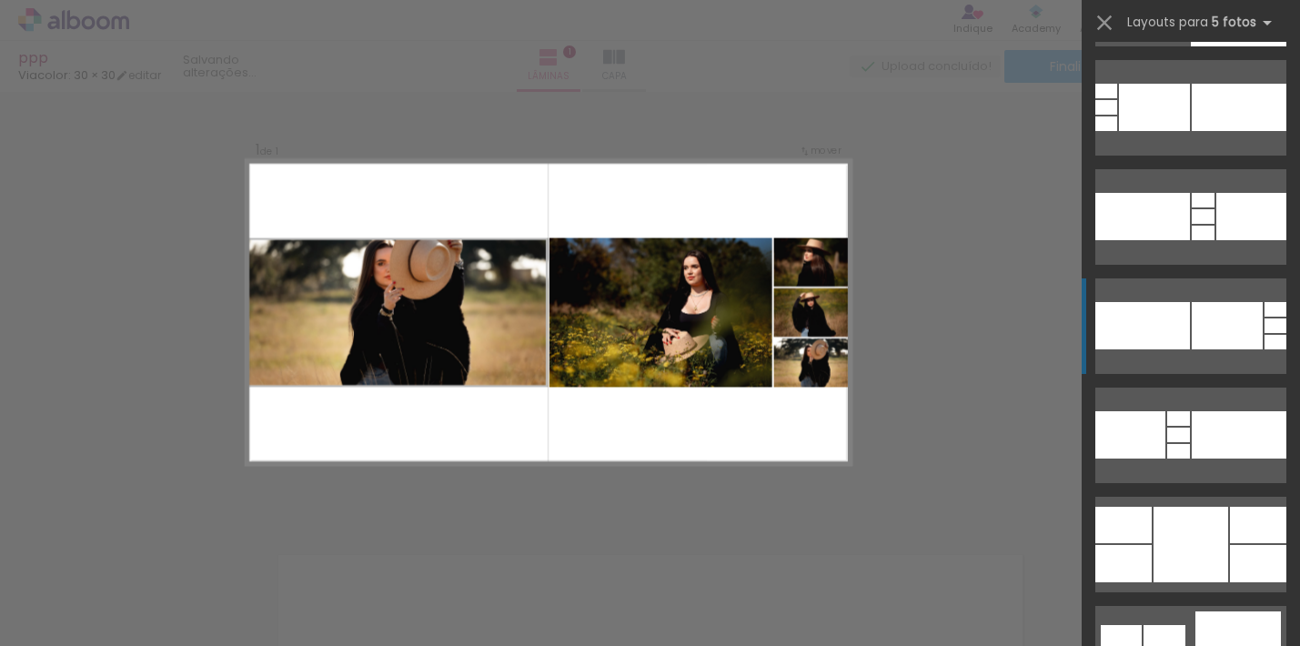
click at [1198, 320] on div at bounding box center [1227, 325] width 71 height 47
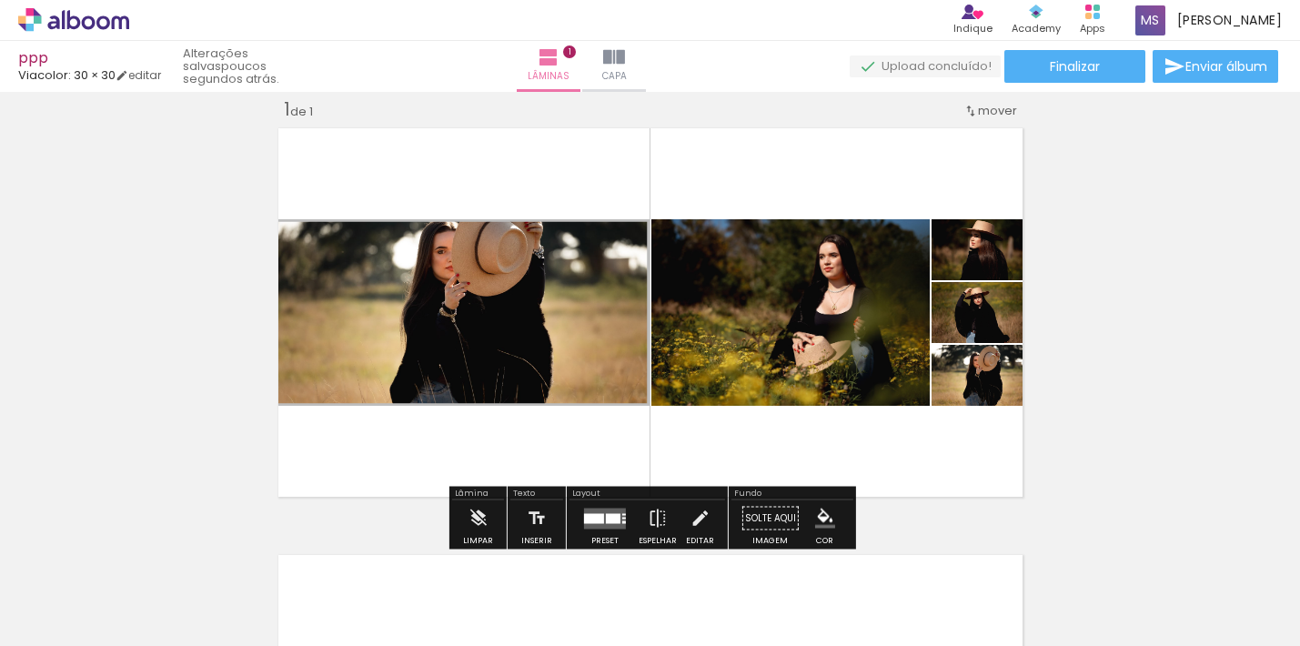
click at [597, 511] on quentale-layouter at bounding box center [605, 518] width 42 height 21
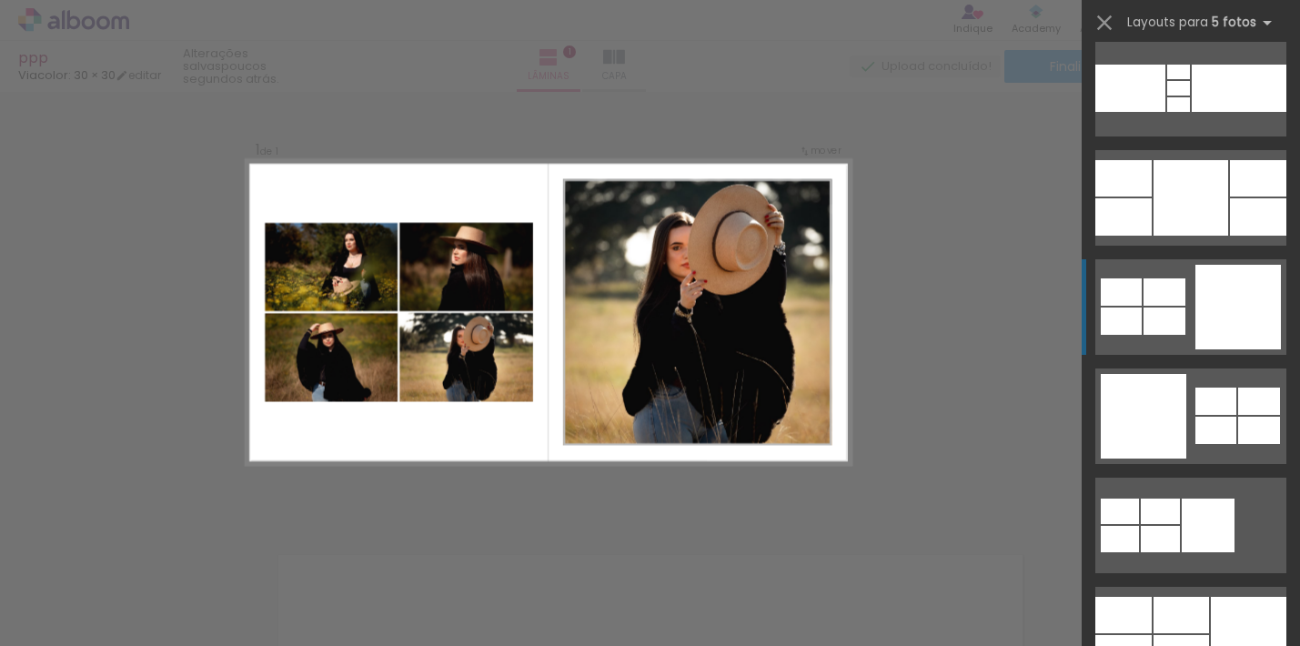
scroll to position [11467, 0]
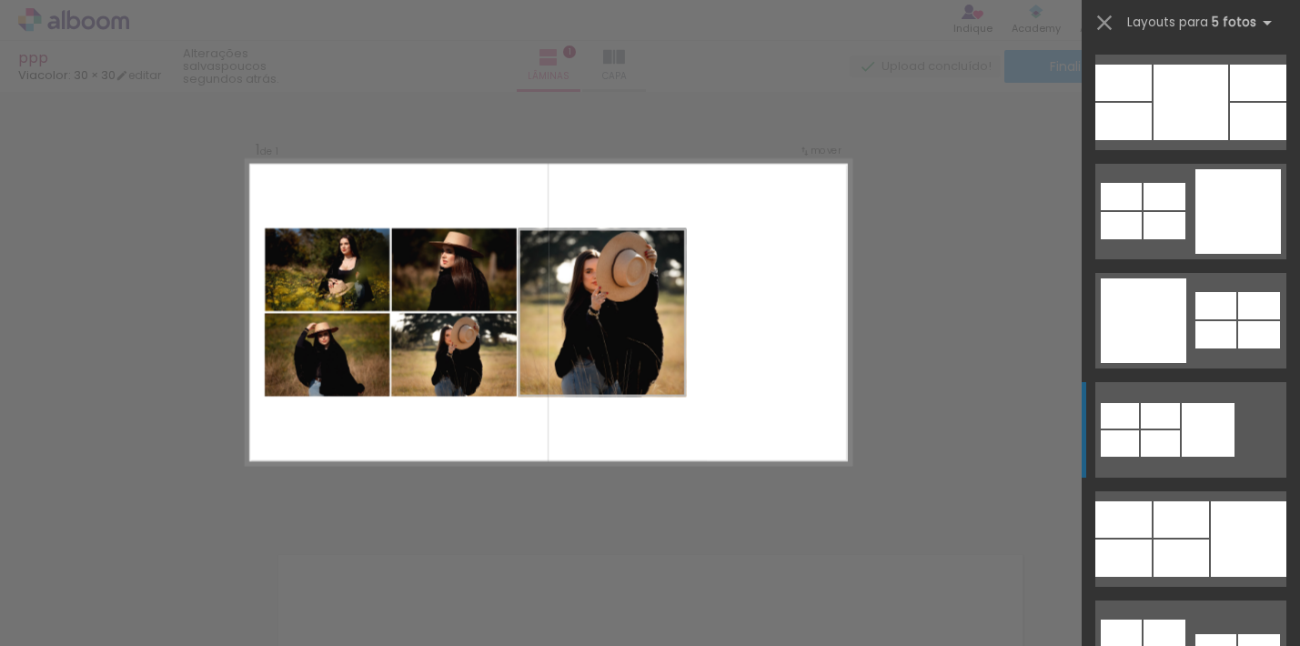
click at [1138, 421] on div at bounding box center [1120, 415] width 38 height 25
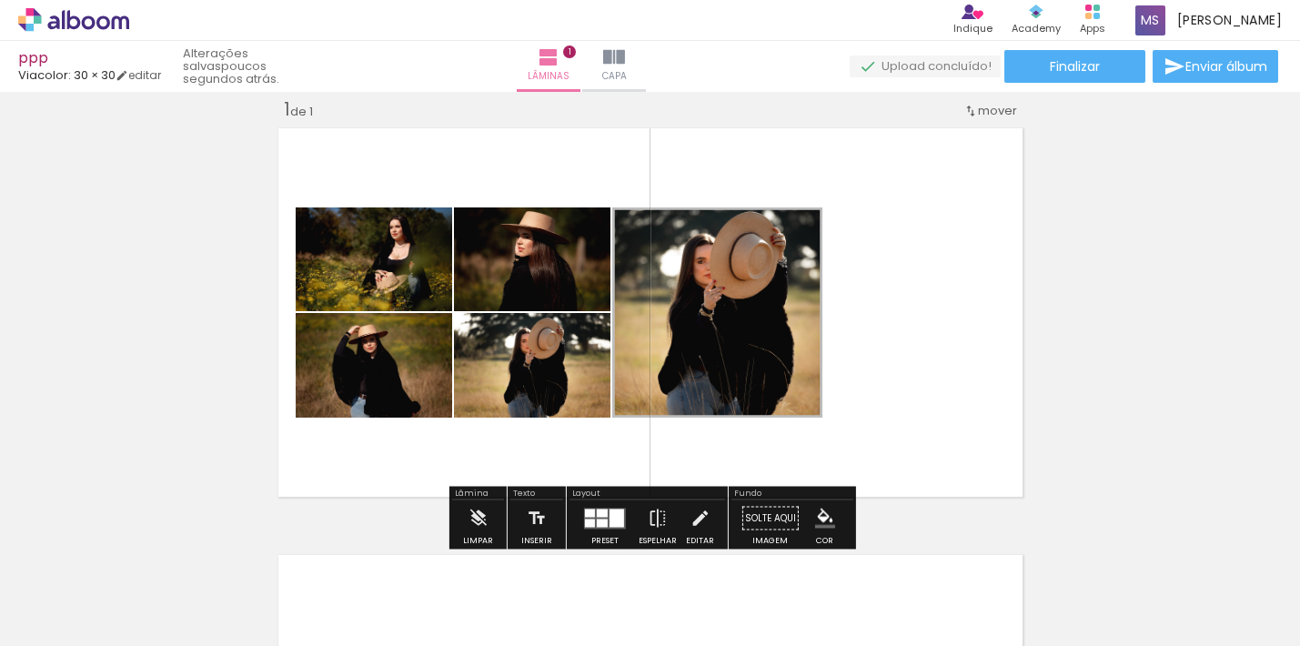
click at [597, 511] on div at bounding box center [602, 513] width 11 height 8
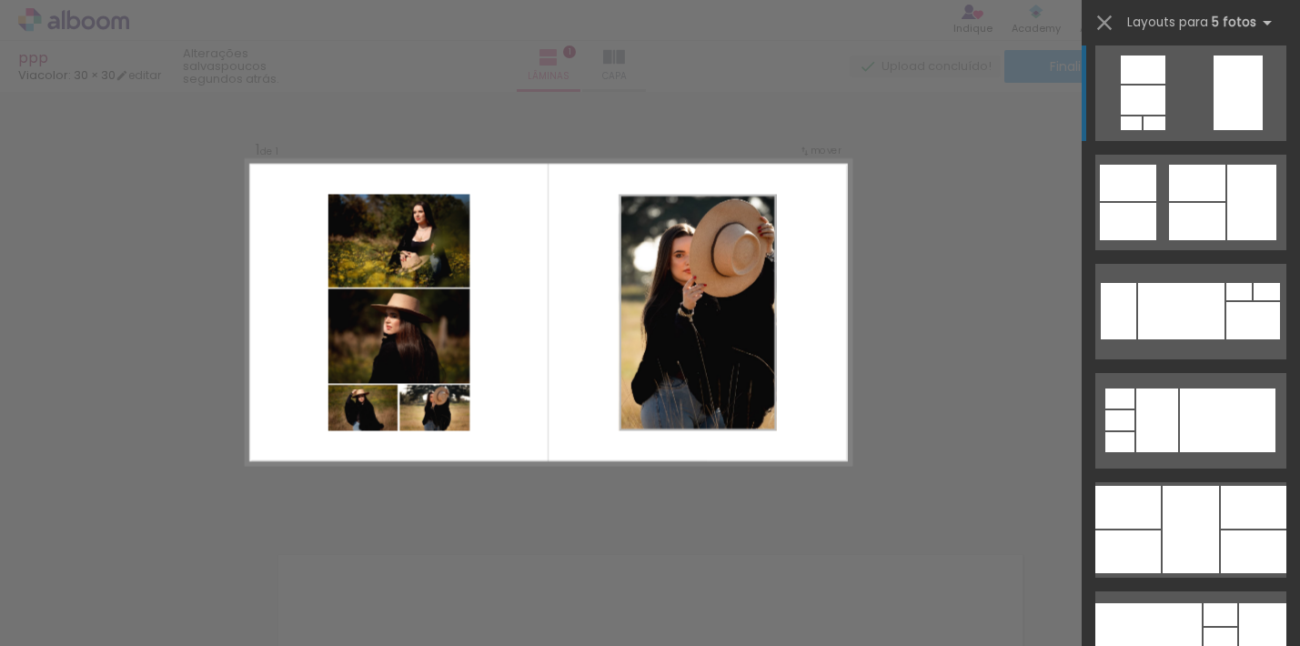
scroll to position [13881, 0]
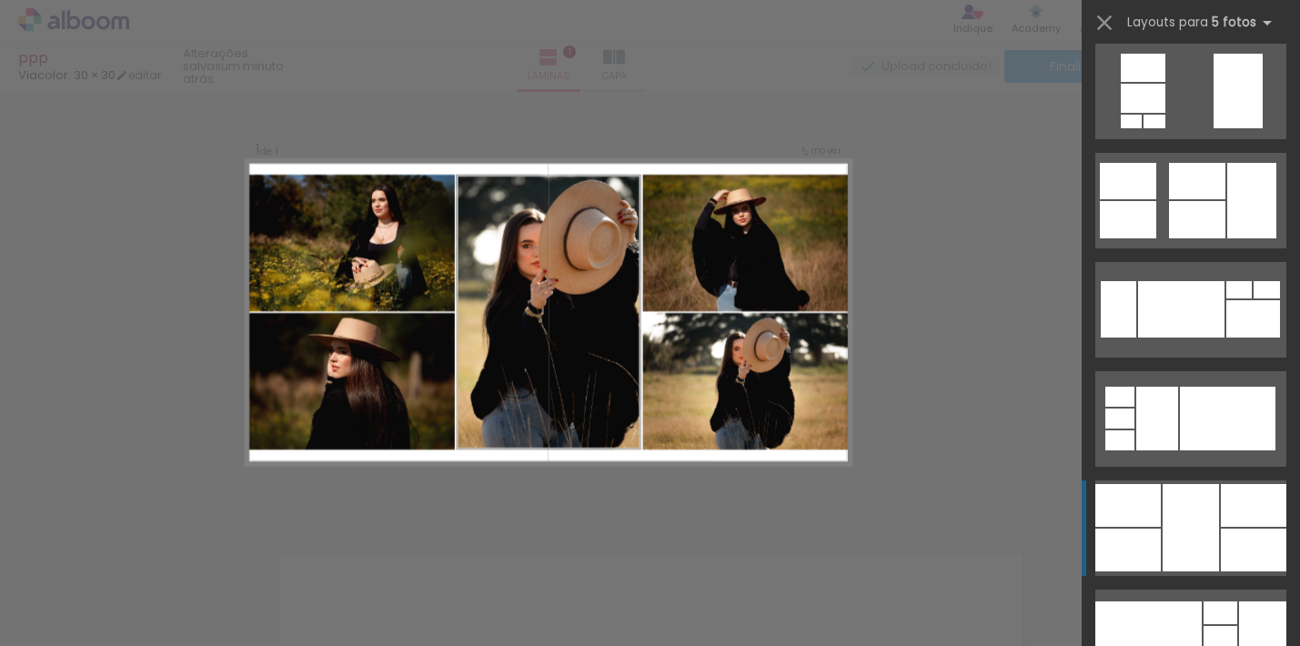
click at [1178, 505] on div at bounding box center [1191, 527] width 56 height 87
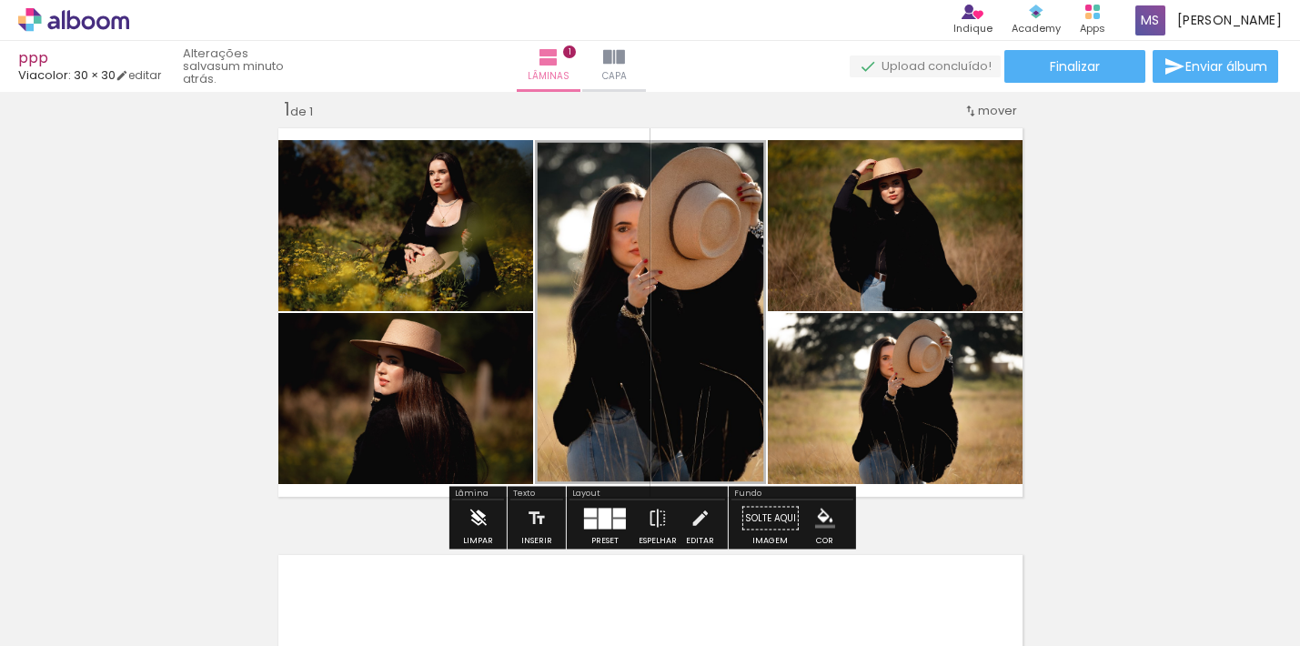
click at [483, 515] on iron-icon at bounding box center [478, 519] width 20 height 36
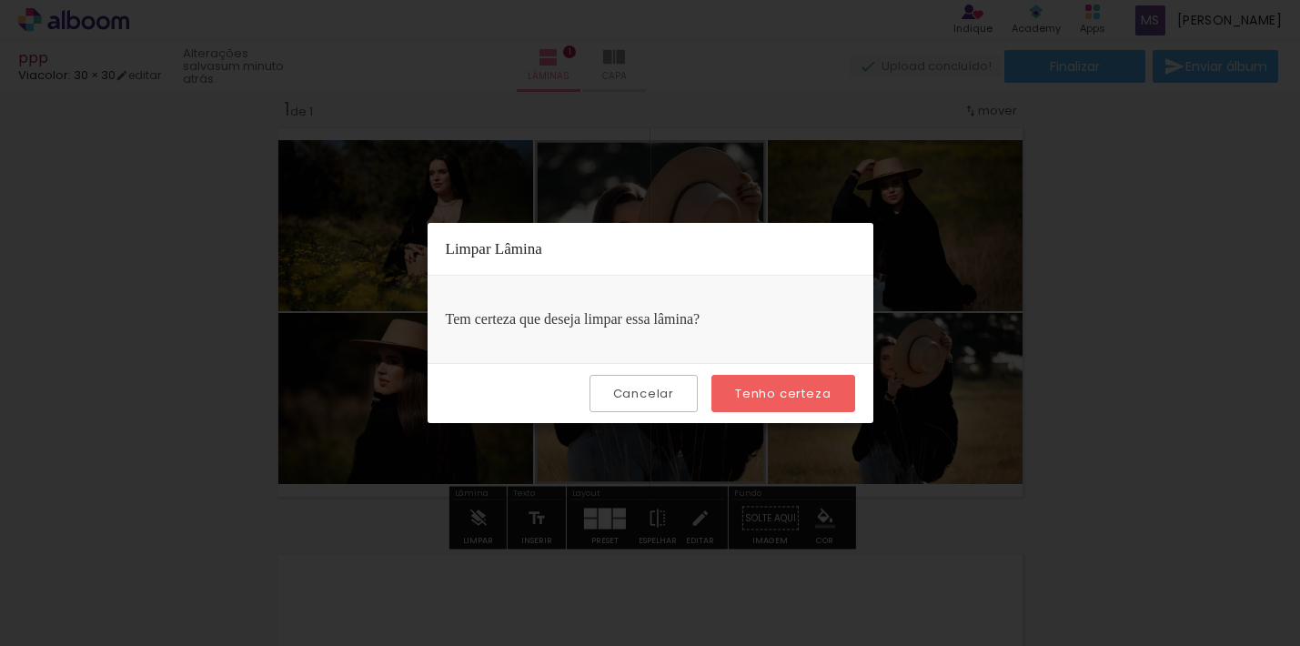
click at [0, 0] on slot "Cancelar" at bounding box center [0, 0] width 0 height 0
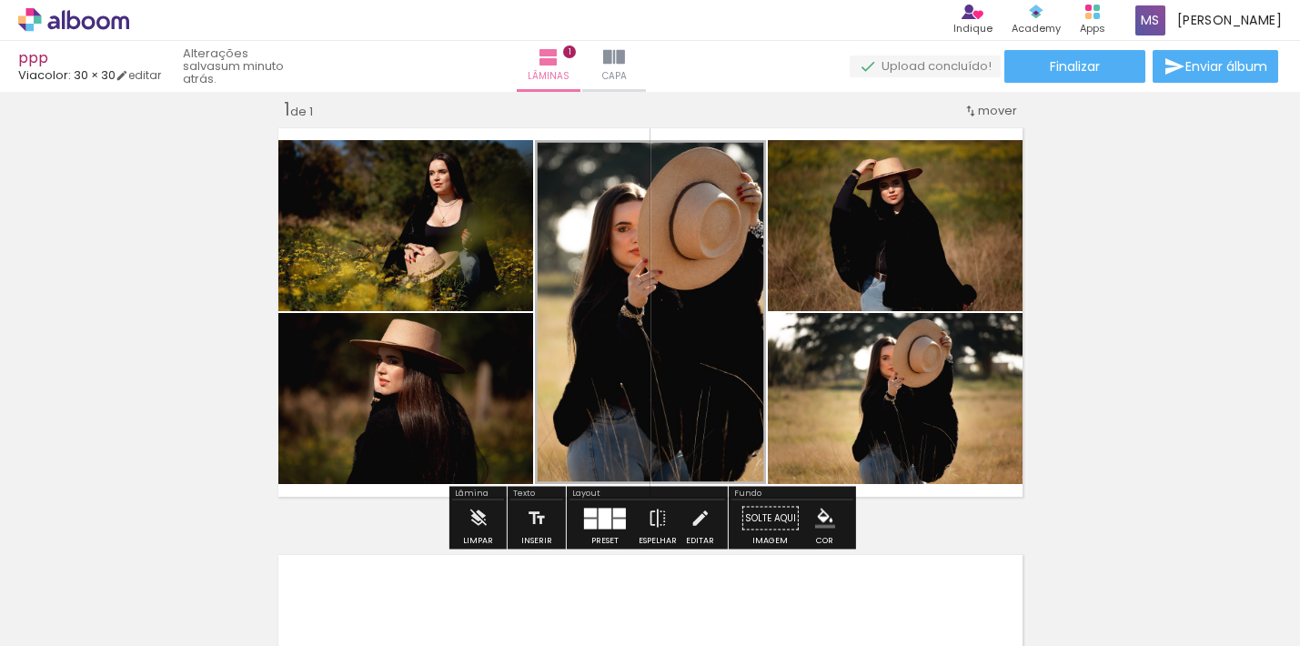
click at [815, 518] on iron-icon "color picker" at bounding box center [825, 519] width 20 height 20
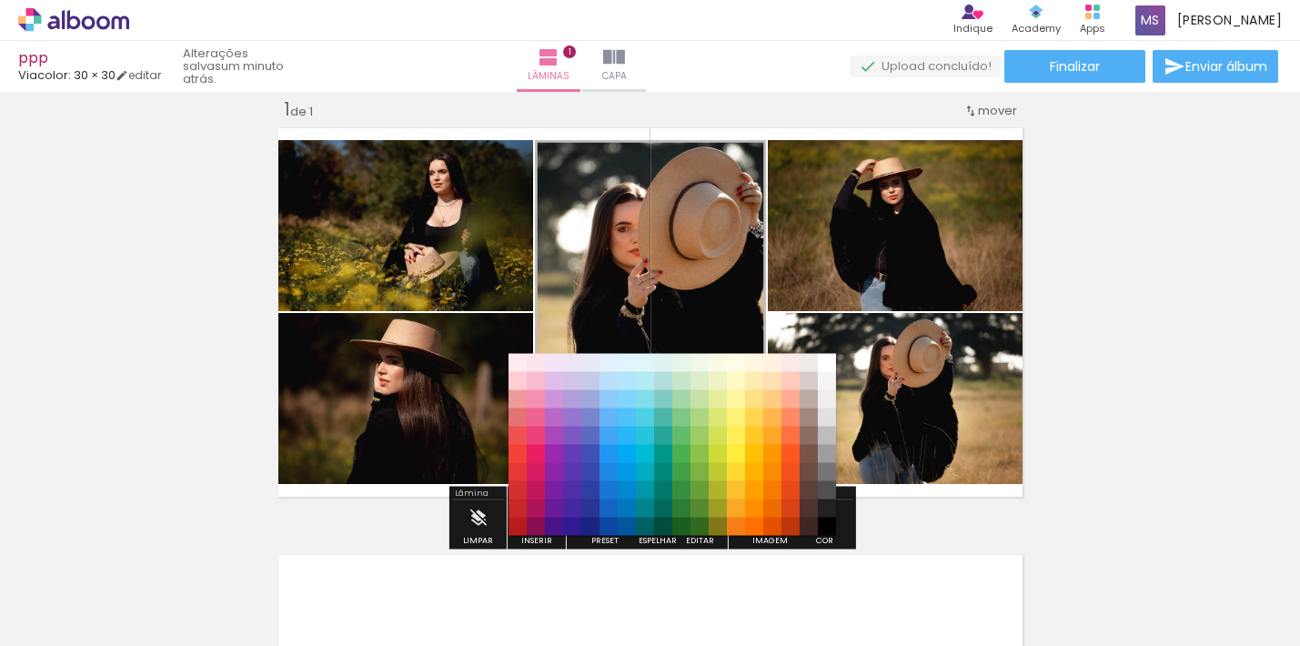
click at [921, 491] on quentale-layouter at bounding box center [650, 312] width 757 height 381
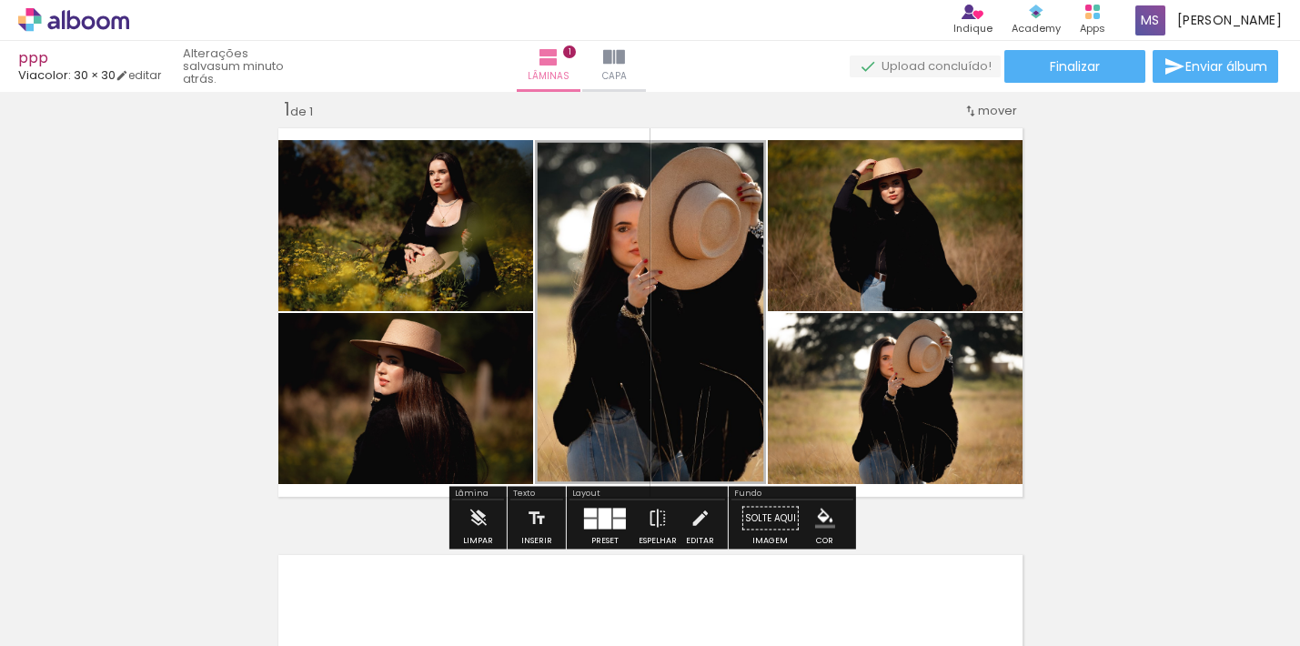
click at [756, 514] on paper-button "Solte aqui Imagem" at bounding box center [771, 524] width 66 height 46
click at [697, 518] on iron-icon at bounding box center [700, 519] width 20 height 36
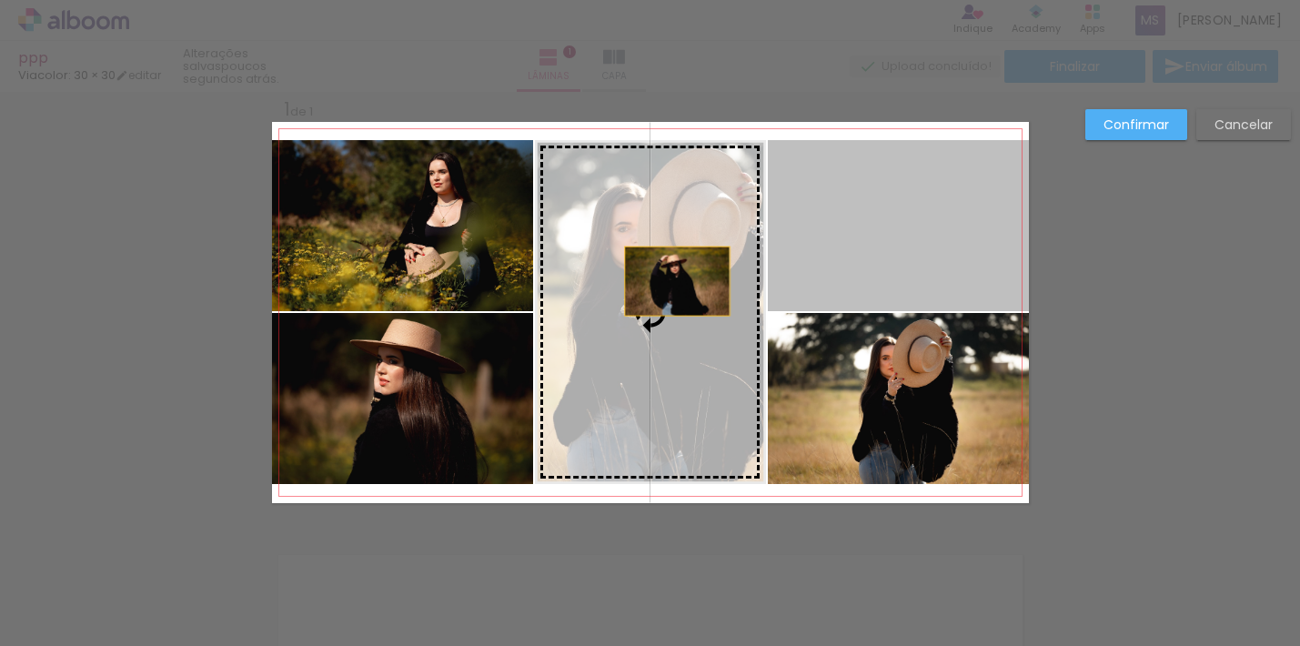
drag, startPoint x: 938, startPoint y: 234, endPoint x: 677, endPoint y: 280, distance: 265.3
click at [0, 0] on slot at bounding box center [0, 0] width 0 height 0
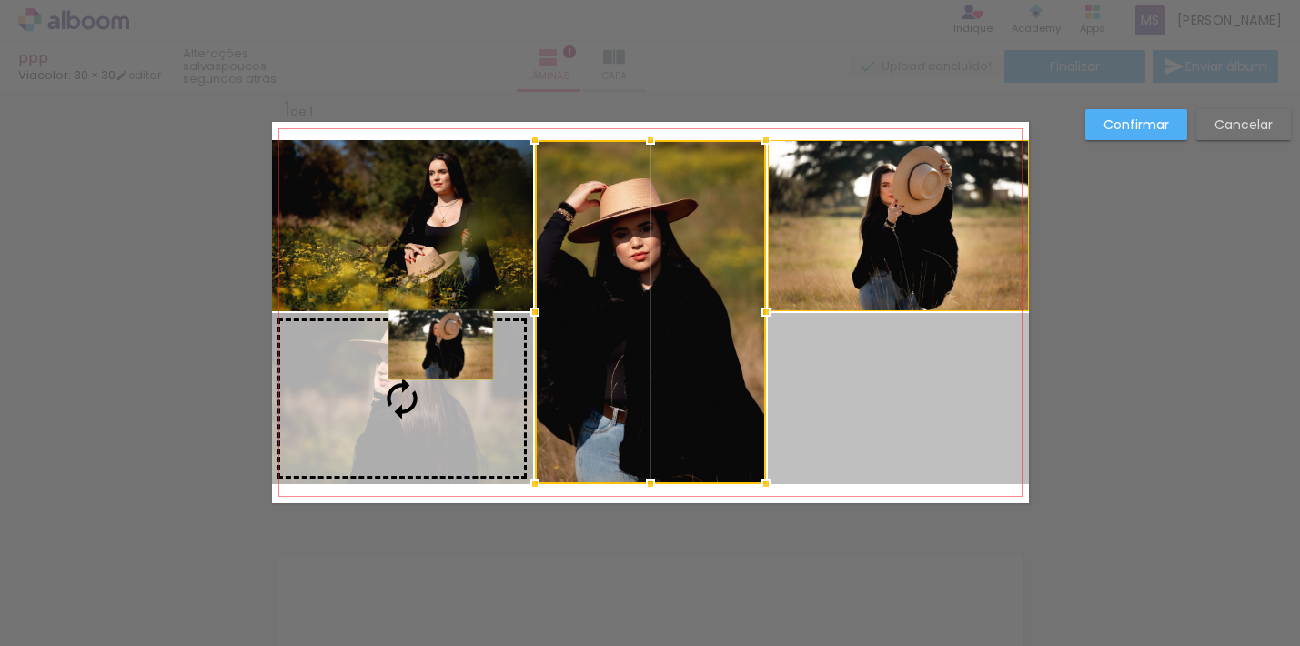
drag, startPoint x: 875, startPoint y: 377, endPoint x: 440, endPoint y: 345, distance: 435.2
click at [0, 0] on slot at bounding box center [0, 0] width 0 height 0
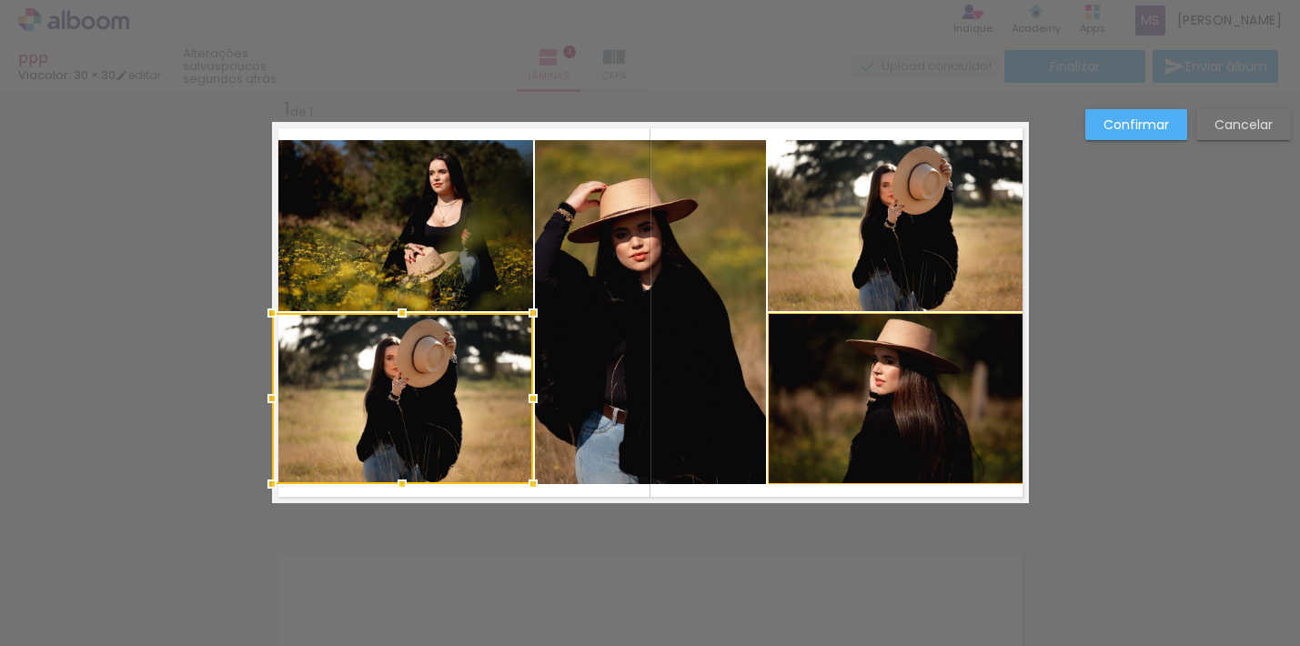
click at [0, 0] on slot "Cancelar" at bounding box center [0, 0] width 0 height 0
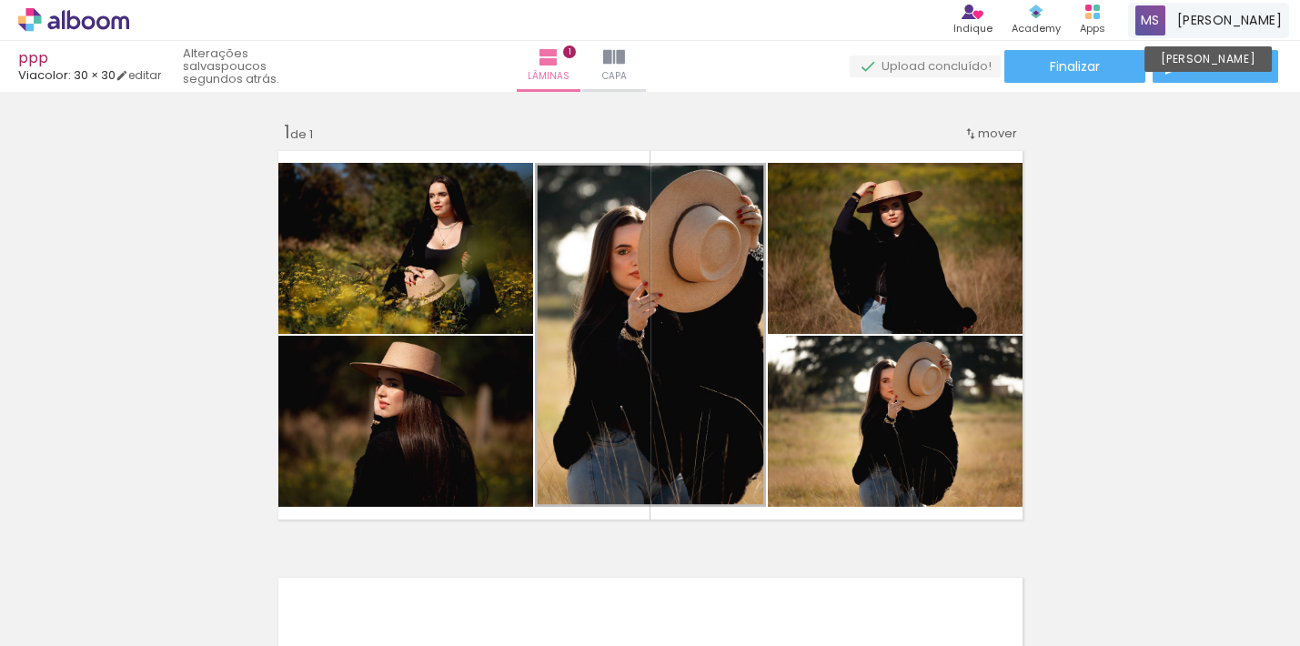
scroll to position [0, 0]
click at [1214, 24] on span "[PERSON_NAME]" at bounding box center [1230, 20] width 105 height 19
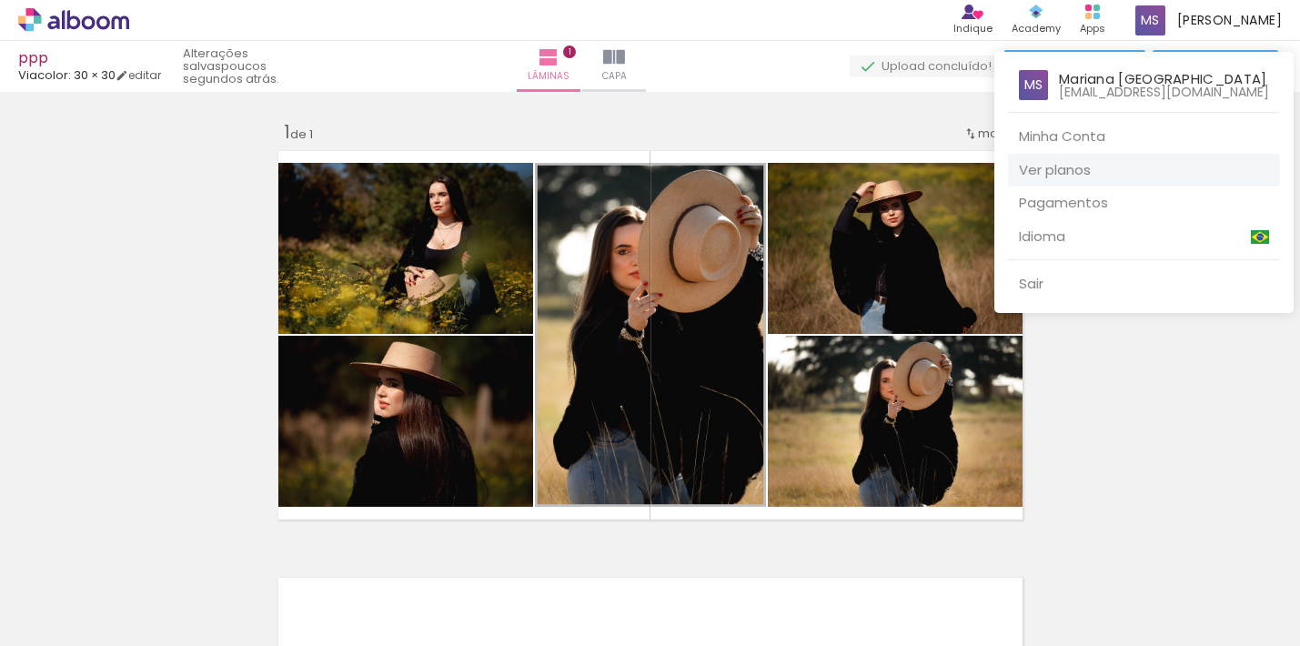
click at [1066, 162] on link "Ver planos" at bounding box center [1144, 171] width 272 height 34
